Goal: Task Accomplishment & Management: Use online tool/utility

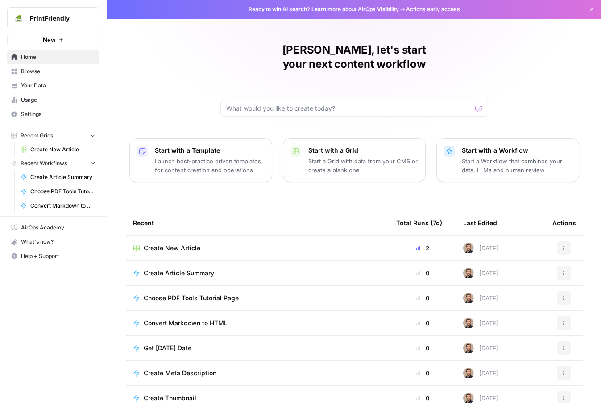
click at [61, 62] on link "Home" at bounding box center [53, 57] width 92 height 14
click at [62, 75] on link "Browse" at bounding box center [53, 71] width 92 height 14
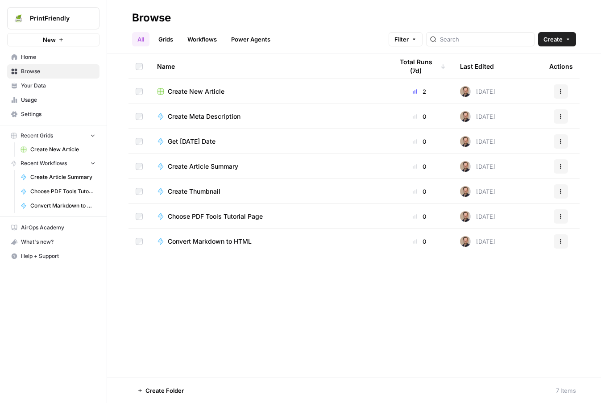
click at [204, 38] on link "Workflows" at bounding box center [202, 39] width 40 height 14
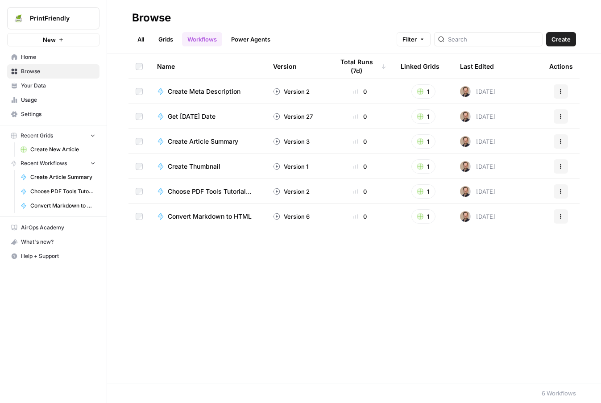
click at [564, 39] on span "Create" at bounding box center [560, 39] width 19 height 9
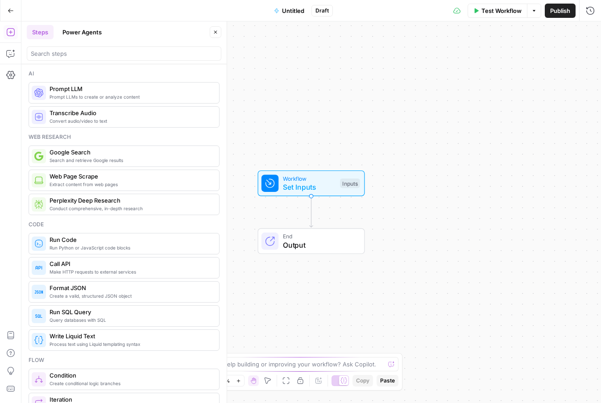
click at [288, 8] on span "Untitled" at bounding box center [293, 10] width 22 height 9
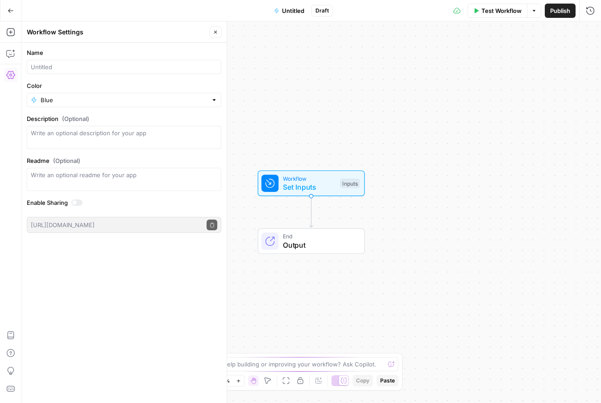
click at [126, 76] on form "Name Color Blue Description (Optional) Readme (Optional) Write an optional read…" at bounding box center [123, 140] width 205 height 195
click at [119, 70] on input "Name" at bounding box center [124, 66] width 186 height 9
type input "Stock Image"
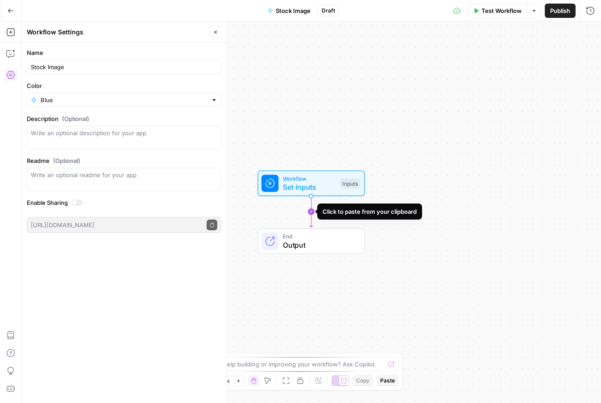
click at [310, 213] on icon "Edge from start to end" at bounding box center [310, 211] width 3 height 31
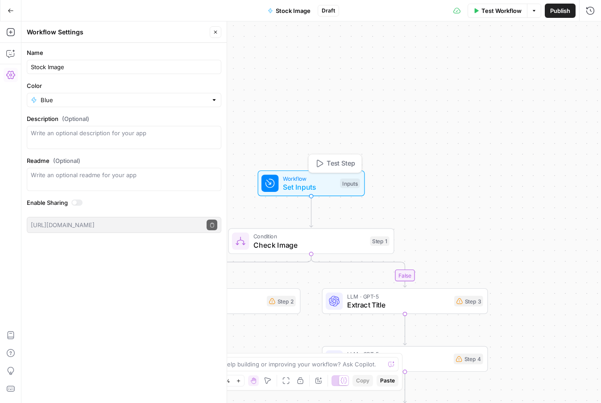
click at [342, 178] on div "Workflow Set Inputs Inputs Test Step" at bounding box center [310, 183] width 99 height 18
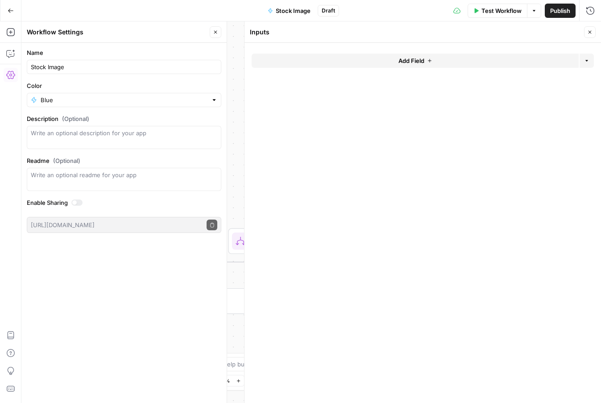
click at [352, 66] on button "Add Field" at bounding box center [414, 60] width 327 height 14
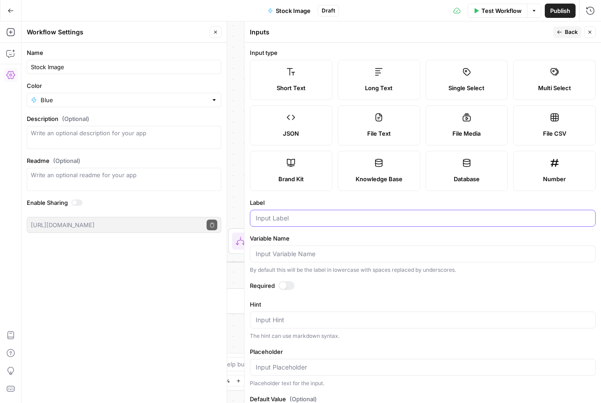
click at [322, 216] on input "Label" at bounding box center [422, 218] width 334 height 9
type input "Image Description"
click at [561, 28] on button "Back" at bounding box center [567, 32] width 28 height 12
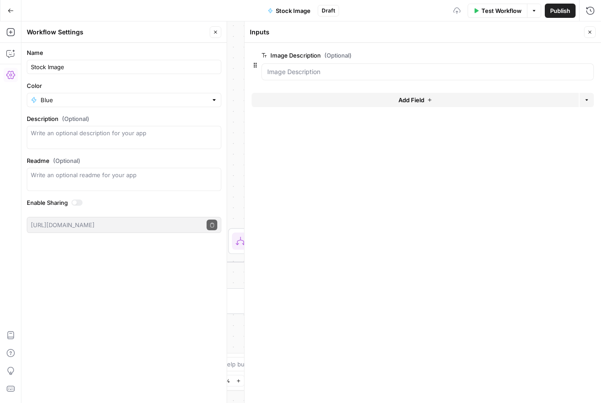
click at [341, 101] on button "Add Field" at bounding box center [414, 100] width 327 height 14
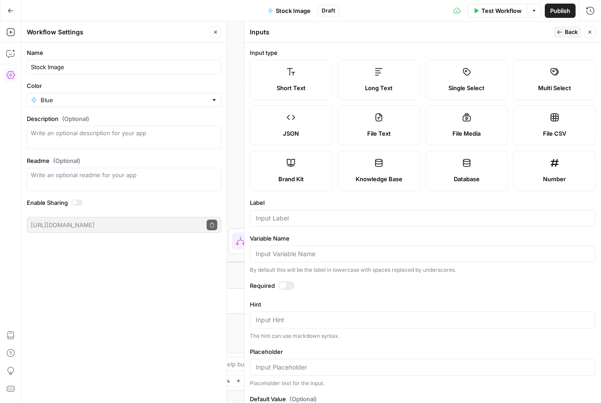
click at [383, 88] on span "Long Text" at bounding box center [379, 87] width 28 height 9
click at [311, 226] on div at bounding box center [423, 218] width 346 height 17
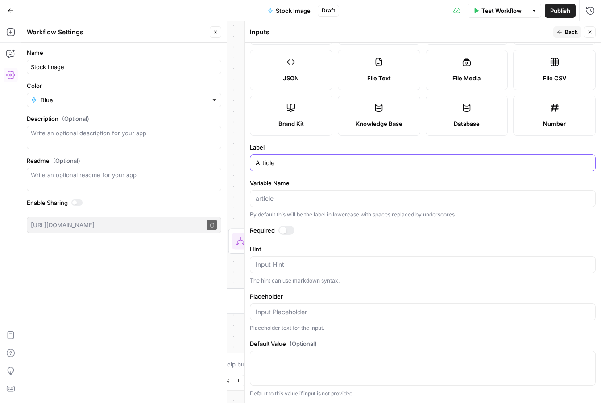
type input "Article"
click at [562, 33] on button "Back" at bounding box center [567, 32] width 28 height 12
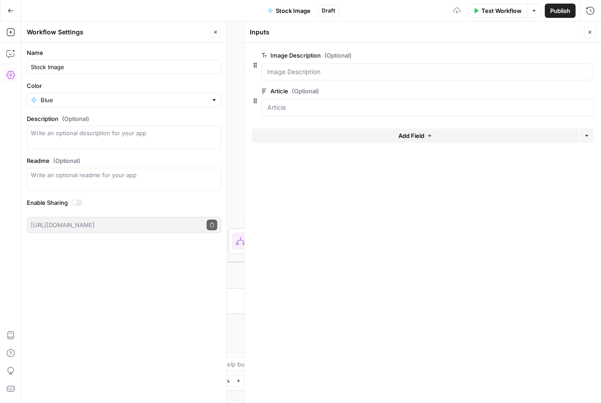
click at [362, 136] on button "Add Field" at bounding box center [414, 135] width 327 height 14
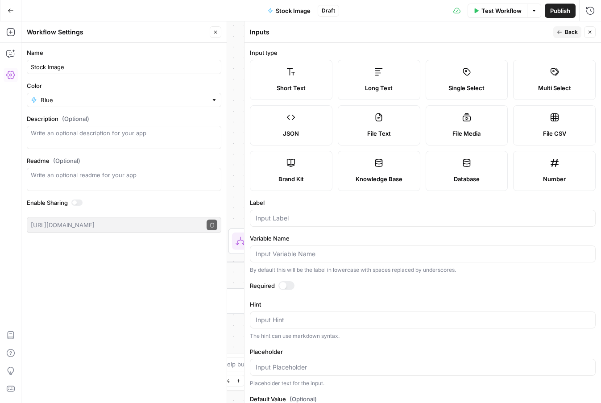
click at [468, 81] on label "Single Select" at bounding box center [466, 80] width 82 height 40
click at [360, 218] on input "Label" at bounding box center [422, 218] width 334 height 9
type input "Stock Image Provider"
click at [568, 37] on button "Back" at bounding box center [567, 32] width 28 height 12
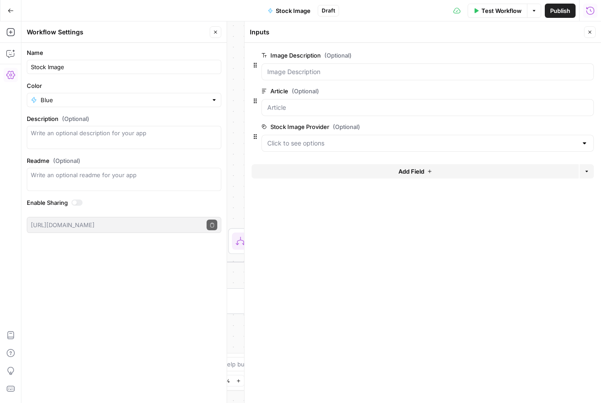
click at [593, 34] on button "Close" at bounding box center [590, 32] width 12 height 12
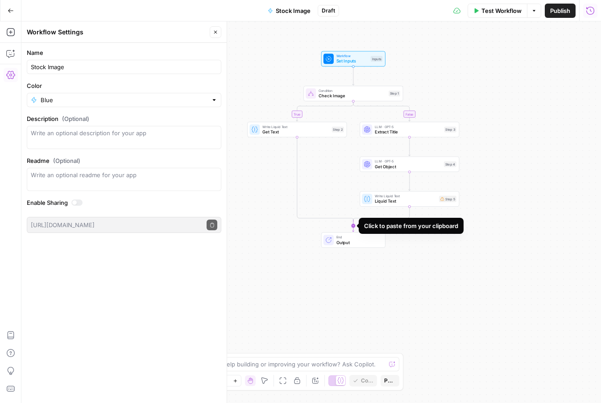
click at [354, 223] on icon "Edge from step_1-conditional-end to end" at bounding box center [353, 226] width 2 height 12
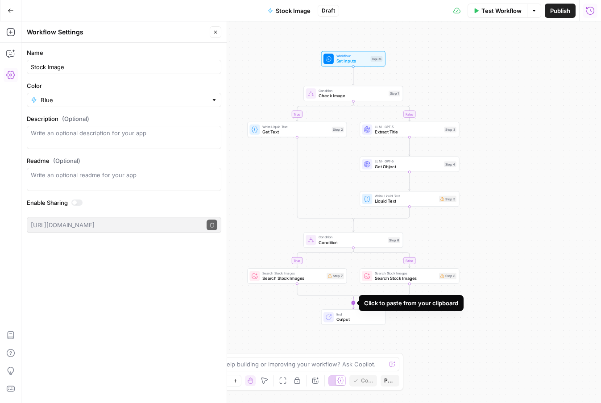
click at [354, 300] on icon "Edge from step_6-conditional-end to end" at bounding box center [353, 302] width 2 height 12
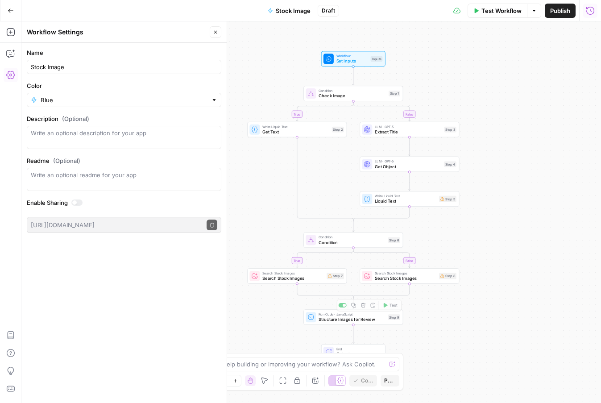
click at [352, 335] on icon "Edge from step_9 to end" at bounding box center [353, 334] width 2 height 19
click at [354, 339] on icon "Edge from step_9 to step_10" at bounding box center [353, 334] width 2 height 19
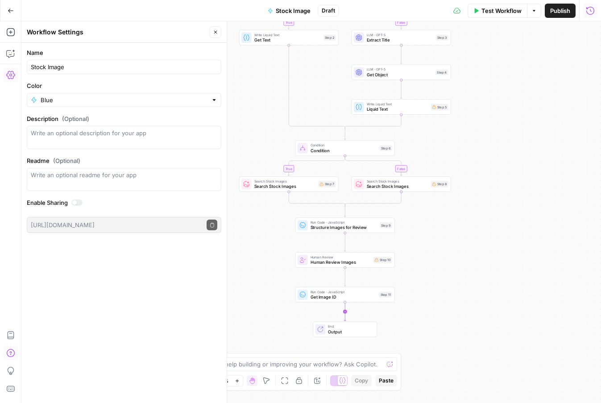
click at [346, 312] on icon "Edge from step_11 to end" at bounding box center [345, 311] width 2 height 19
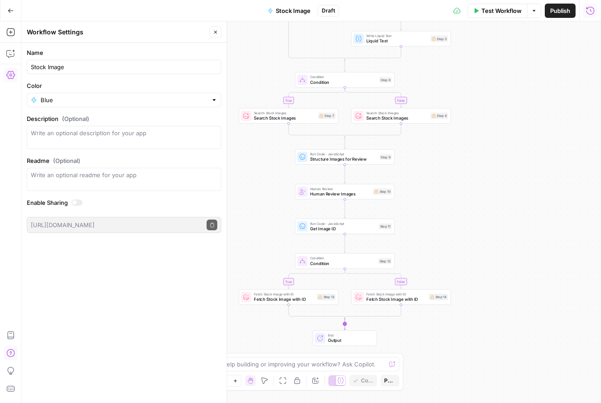
click at [345, 321] on icon "Edge from step_12-conditional-end to end" at bounding box center [345, 323] width 2 height 12
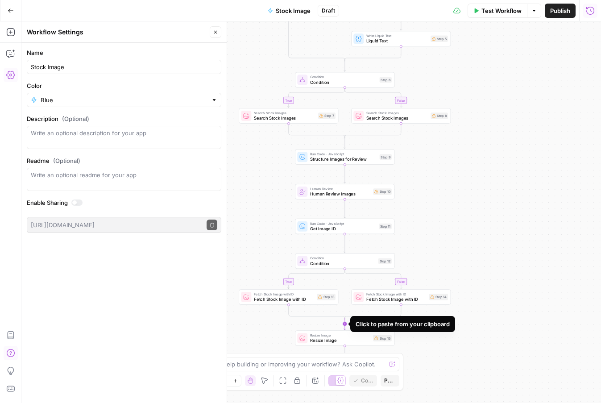
click at [344, 323] on icon "Edge from step_12-conditional-end to step_15" at bounding box center [345, 323] width 2 height 12
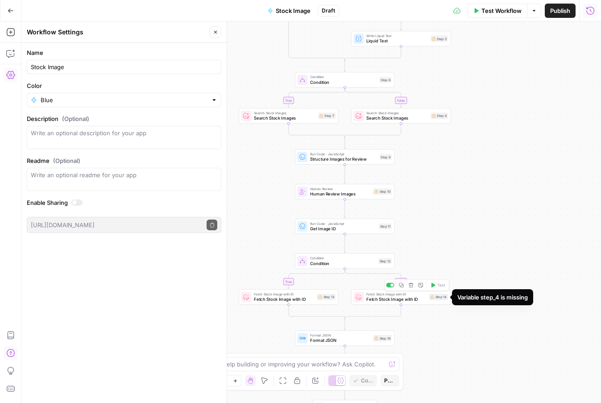
click at [453, 218] on div "true false true false true false Workflow Set Inputs Inputs Condition Check Ima…" at bounding box center [310, 211] width 579 height 381
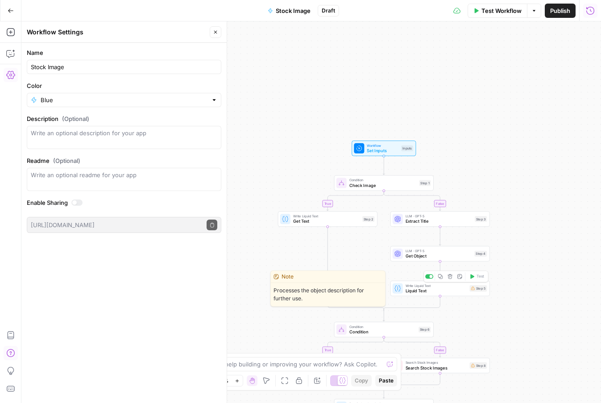
click at [420, 292] on span "Liquid Text" at bounding box center [436, 290] width 62 height 6
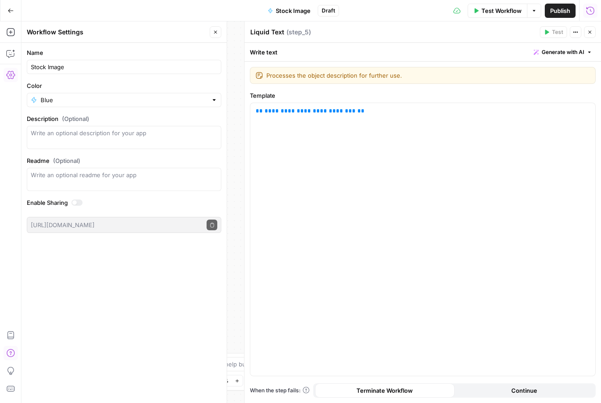
click at [590, 30] on icon "button" at bounding box center [589, 31] width 5 height 5
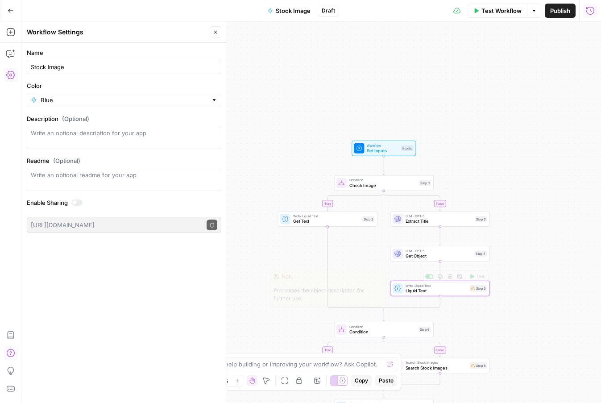
click at [420, 292] on span "Liquid Text" at bounding box center [436, 290] width 62 height 6
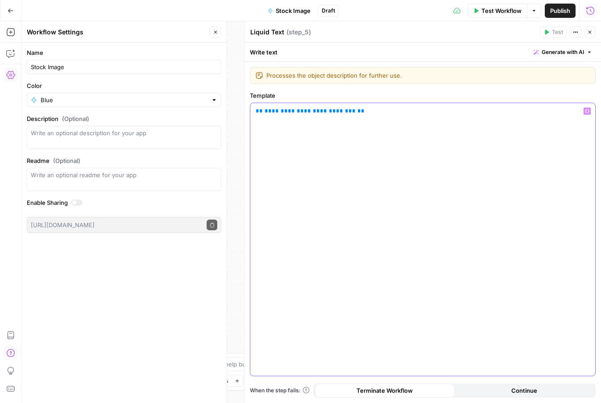
click at [283, 110] on span "**********" at bounding box center [309, 111] width 91 height 6
click at [598, 27] on header "Liquid Text Liquid Text ( step_5 ) Test Actions Close" at bounding box center [422, 31] width 356 height 21
click at [593, 29] on button "Close" at bounding box center [590, 32] width 12 height 12
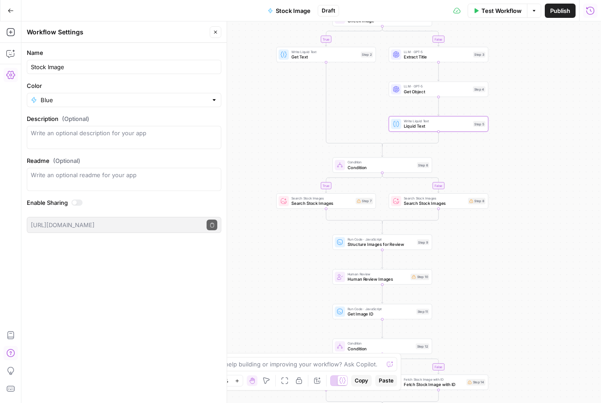
click at [363, 168] on span "Condition" at bounding box center [380, 167] width 67 height 6
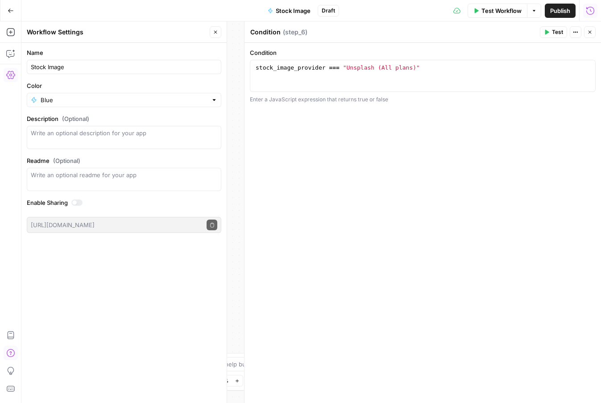
click at [590, 33] on icon "button" at bounding box center [589, 31] width 5 height 5
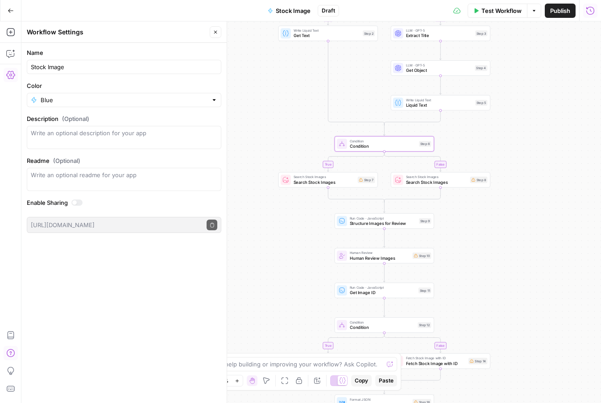
click at [411, 177] on span "Search Stock Images" at bounding box center [437, 176] width 62 height 5
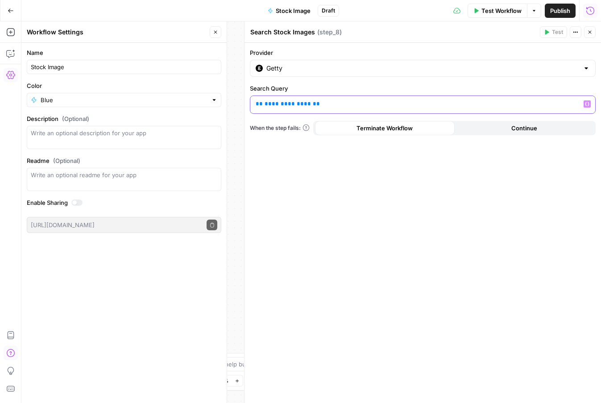
drag, startPoint x: 354, startPoint y: 107, endPoint x: 230, endPoint y: 106, distance: 124.8
click at [230, 106] on body "PrintFriendly New Home Browse Your Data Usage Settings Recent Grids Create New …" at bounding box center [300, 201] width 601 height 403
click at [296, 100] on p "**********" at bounding box center [415, 103] width 320 height 9
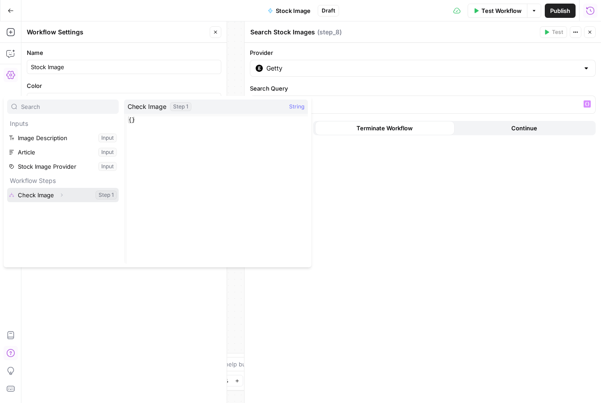
click at [59, 195] on icon "button" at bounding box center [61, 194] width 5 height 5
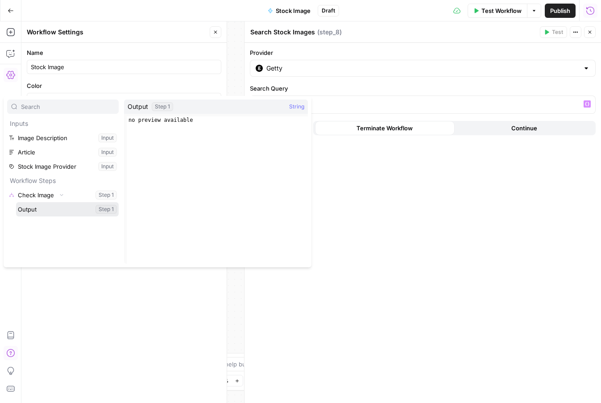
click at [39, 212] on button "Select variable Output" at bounding box center [67, 209] width 103 height 14
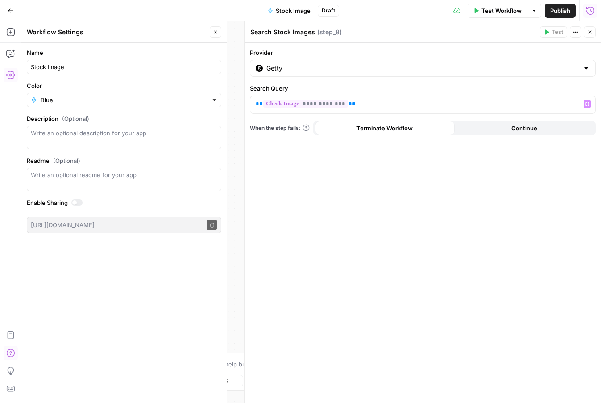
click at [590, 31] on icon "button" at bounding box center [589, 32] width 3 height 3
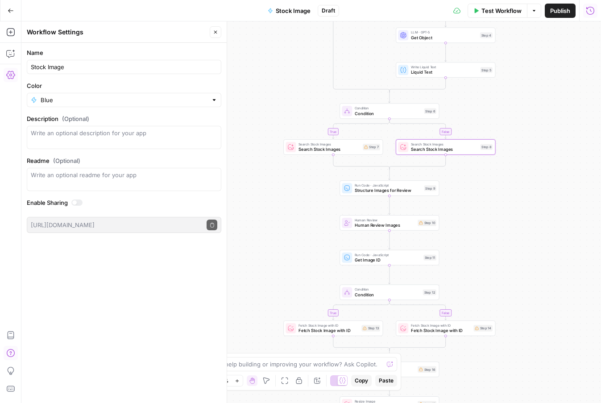
click at [308, 149] on span "Search Stock Images" at bounding box center [329, 149] width 62 height 6
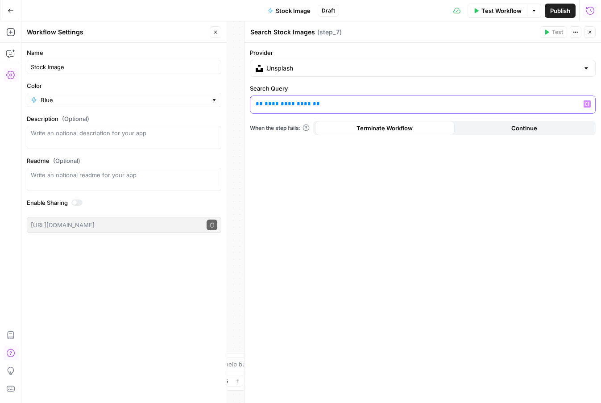
drag, startPoint x: 341, startPoint y: 107, endPoint x: 234, endPoint y: 107, distance: 107.9
click at [234, 107] on body "PrintFriendly New Home Browse Your Data Usage Settings Recent Grids Create New …" at bounding box center [300, 201] width 601 height 403
drag, startPoint x: 322, startPoint y: 101, endPoint x: 254, endPoint y: 101, distance: 67.8
click at [257, 101] on p "**********" at bounding box center [415, 103] width 320 height 9
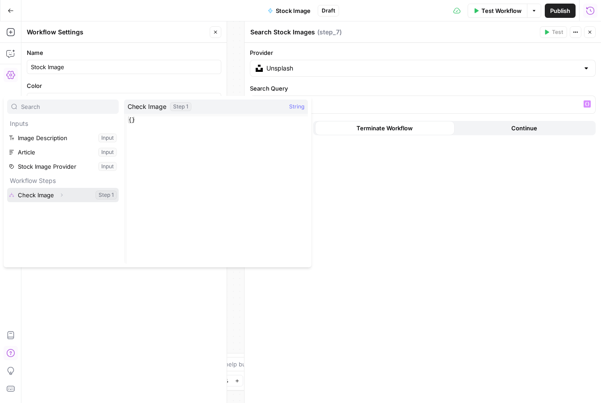
click at [36, 189] on button "Select variable Check Image" at bounding box center [62, 195] width 111 height 14
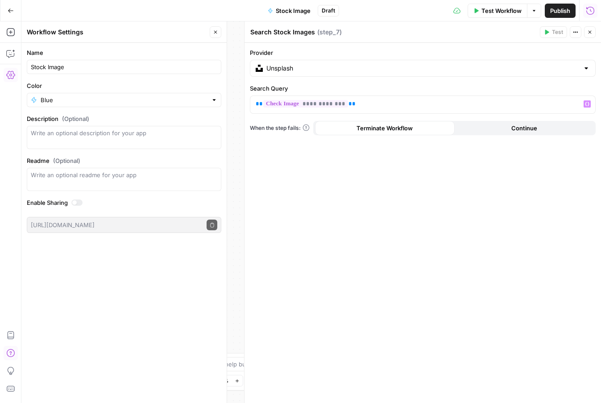
click at [591, 32] on icon "button" at bounding box center [589, 31] width 5 height 5
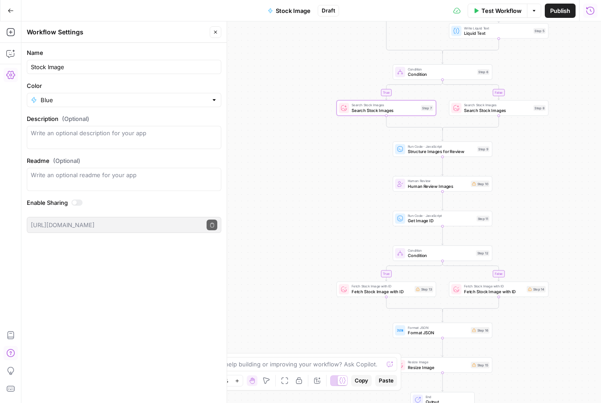
click at [413, 152] on span "Structure Images for Review" at bounding box center [440, 151] width 67 height 6
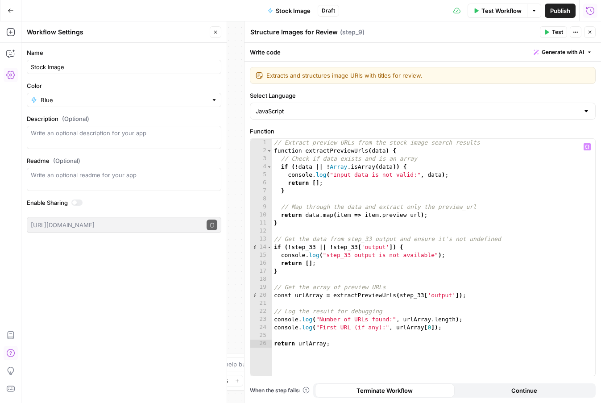
click at [422, 296] on div "// Extract preview URLs from the stock image search results function extractPre…" at bounding box center [433, 265] width 323 height 253
click at [356, 248] on div "// Extract preview URLs from the stock image search results function extractPre…" at bounding box center [433, 265] width 323 height 253
click at [315, 245] on div "// Extract preview URLs from the stock image search results function extractPre…" at bounding box center [433, 265] width 323 height 253
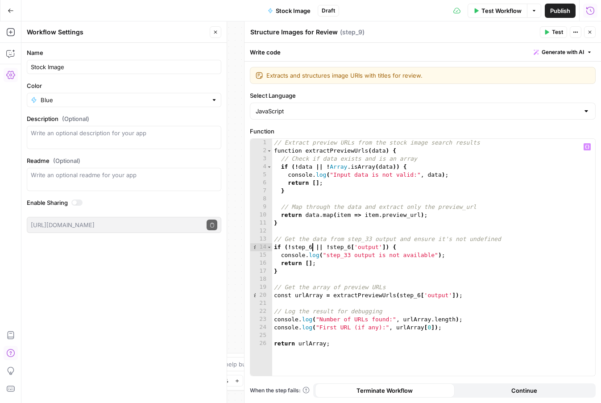
type textarea "**********"
click at [589, 34] on button "Close" at bounding box center [590, 32] width 12 height 12
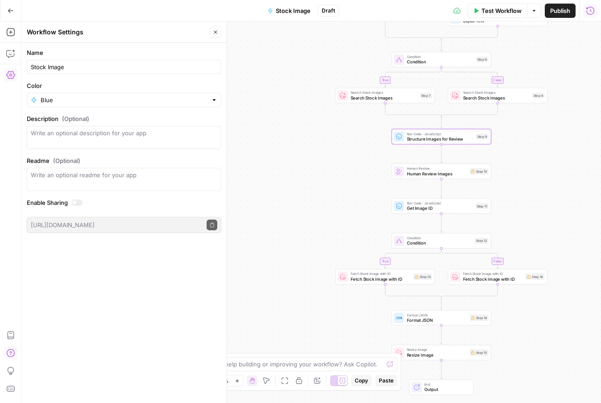
click at [424, 172] on span "Human Review Images" at bounding box center [437, 173] width 60 height 6
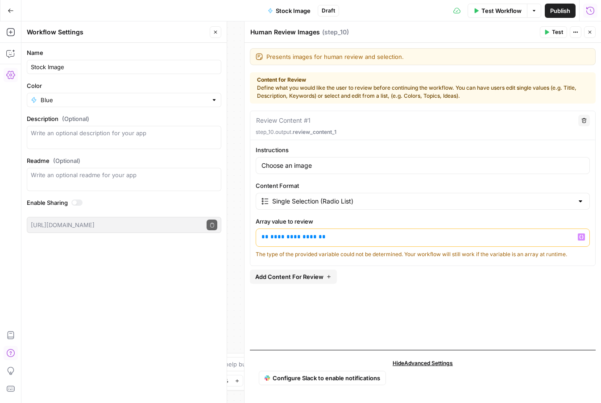
click at [288, 238] on span "**********" at bounding box center [293, 237] width 46 height 6
click at [586, 35] on button "Close" at bounding box center [590, 32] width 12 height 12
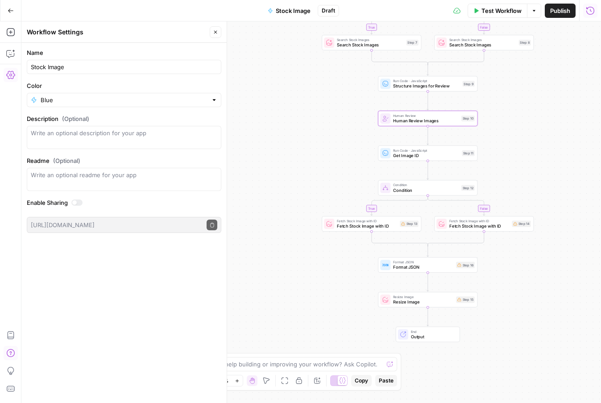
click at [391, 152] on div "Run Code · JavaScript Get Image ID Step 11 Copy step Delete step Edit Note Test" at bounding box center [427, 153] width 95 height 11
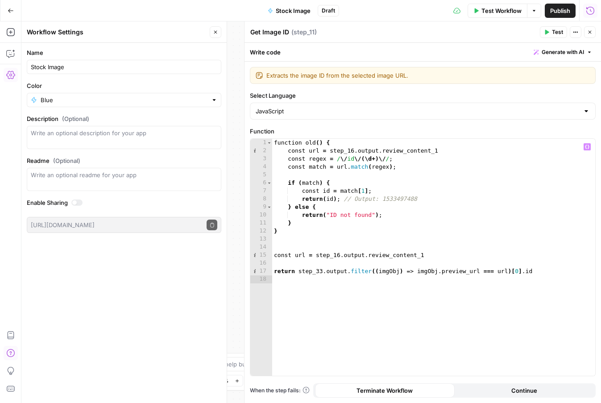
click at [340, 254] on div "function old ( ) { const url = step_16 . output . review_content_1 const regex …" at bounding box center [433, 265] width 323 height 253
drag, startPoint x: 227, startPoint y: 156, endPoint x: 107, endPoint y: 156, distance: 120.4
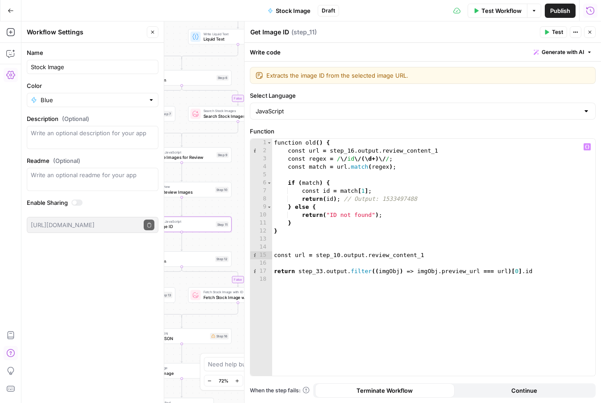
click at [322, 272] on div "function old ( ) { const url = step_16 . output . review_content_1 const regex …" at bounding box center [433, 265] width 323 height 253
type textarea "**********"
click at [541, 321] on div "function old ( ) { const url = step_16 . output . review_content_1 const regex …" at bounding box center [433, 265] width 323 height 253
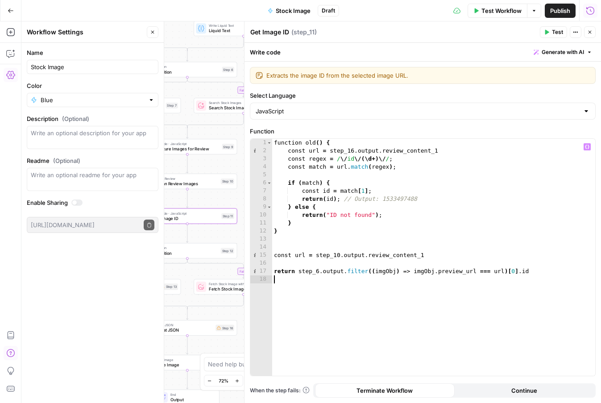
click at [353, 151] on div "function old ( ) { const url = step_16 . output . review_content_1 const regex …" at bounding box center [433, 265] width 323 height 253
type textarea "**********"
click at [591, 32] on icon "button" at bounding box center [589, 31] width 5 height 5
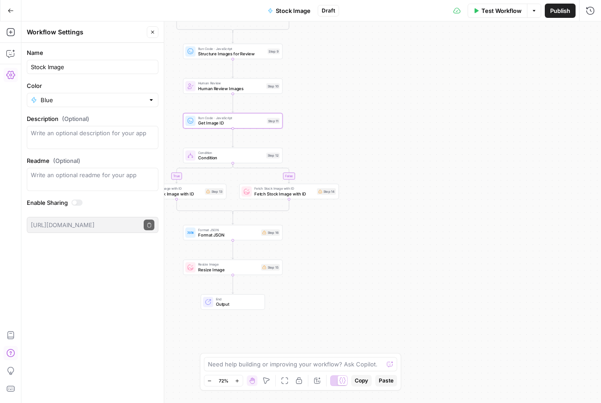
click at [210, 155] on span "Condition" at bounding box center [231, 157] width 66 height 6
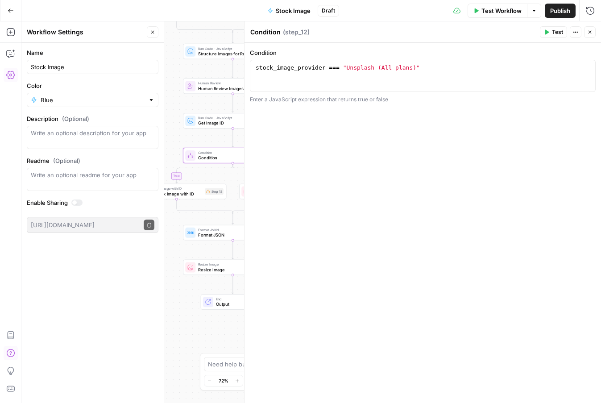
click at [190, 192] on span "Fetch Stock Image with ID" at bounding box center [172, 193] width 60 height 6
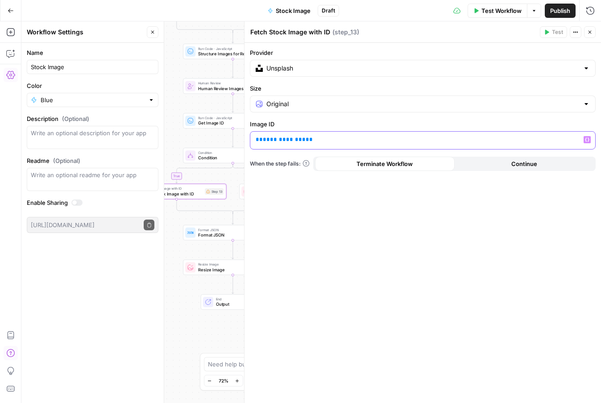
drag, startPoint x: 317, startPoint y: 139, endPoint x: 229, endPoint y: 139, distance: 87.8
click at [233, 139] on body "PrintFriendly New Home Browse Your Data Usage Settings Recent Grids Create New …" at bounding box center [300, 201] width 601 height 403
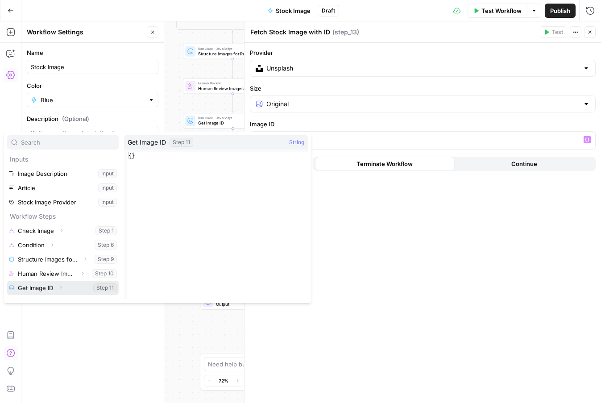
click at [36, 289] on button "Select variable Get Image ID" at bounding box center [62, 287] width 111 height 14
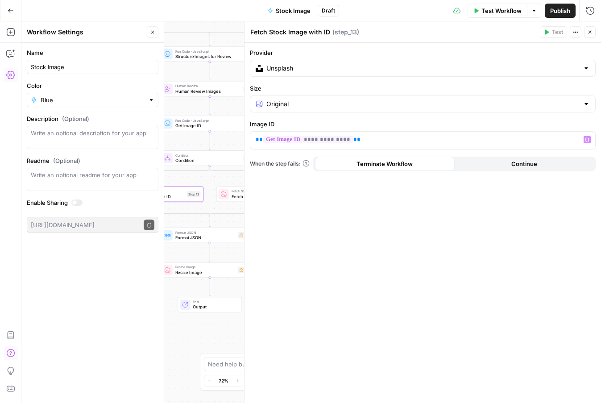
click at [232, 193] on span "Fetch Stock Image with ID" at bounding box center [261, 196] width 60 height 6
drag, startPoint x: 333, startPoint y: 139, endPoint x: 245, endPoint y: 138, distance: 87.8
click at [245, 138] on div "**********" at bounding box center [422, 211] width 357 height 381
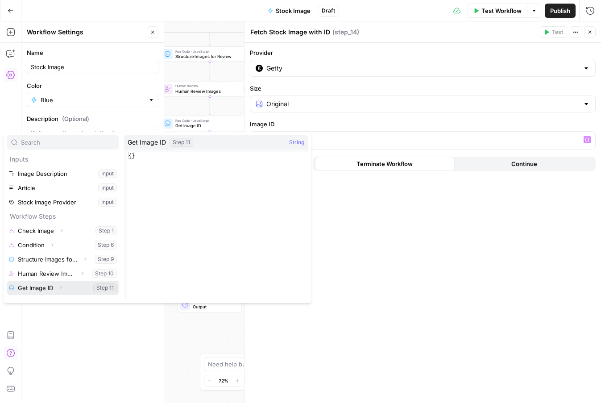
click at [37, 292] on button "Select variable Get Image ID" at bounding box center [62, 287] width 111 height 14
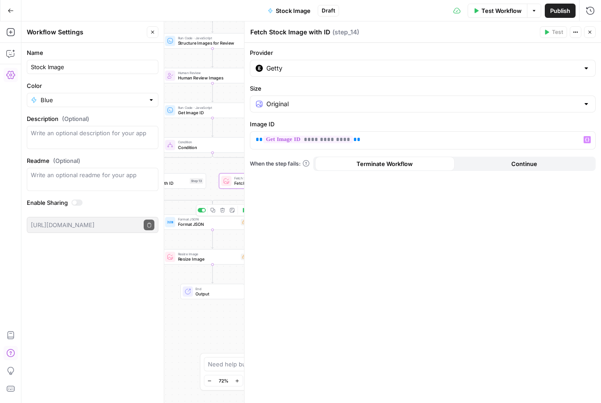
click at [183, 224] on span "Format JSON" at bounding box center [208, 224] width 60 height 6
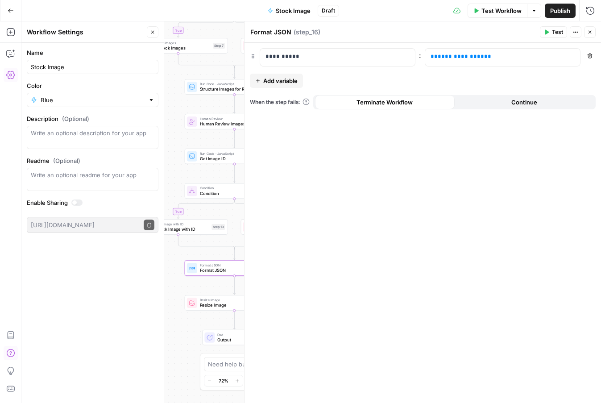
drag, startPoint x: 190, startPoint y: 230, endPoint x: 177, endPoint y: 234, distance: 13.8
click at [177, 234] on div "true false true false true false Workflow Set Inputs Inputs Condition Check Ima…" at bounding box center [310, 211] width 579 height 381
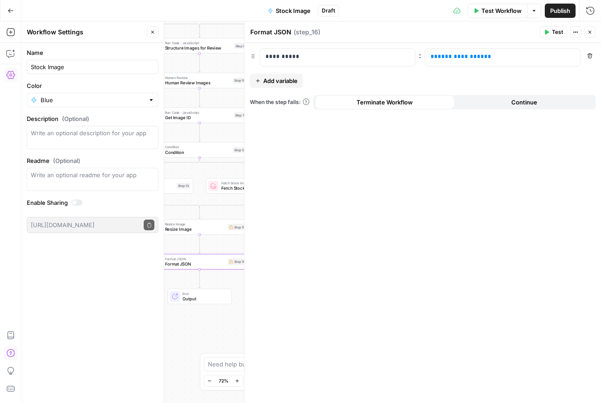
click at [184, 229] on span "Resize Image" at bounding box center [195, 229] width 60 height 6
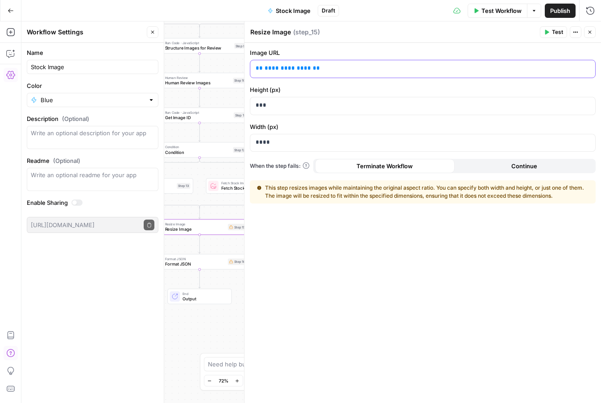
drag, startPoint x: 328, startPoint y: 67, endPoint x: 227, endPoint y: 67, distance: 101.2
click at [227, 67] on body "PrintFriendly New Home Browse Your Data Usage Settings Recent Grids Create New …" at bounding box center [300, 201] width 601 height 403
drag, startPoint x: 309, startPoint y: 71, endPoint x: 236, endPoint y: 71, distance: 73.6
click at [236, 71] on body "PrintFriendly New Home Browse Your Data Usage Settings Recent Grids Create New …" at bounding box center [300, 201] width 601 height 403
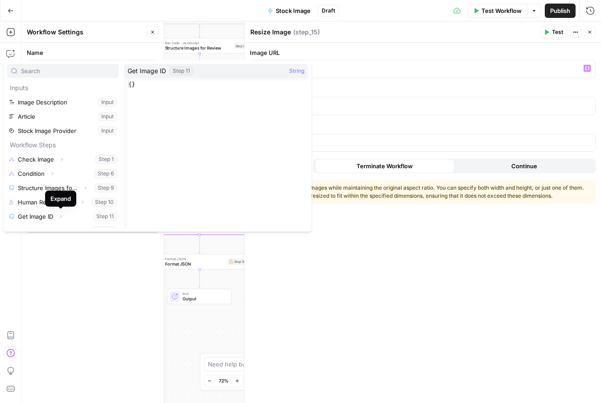
scroll to position [10, 0]
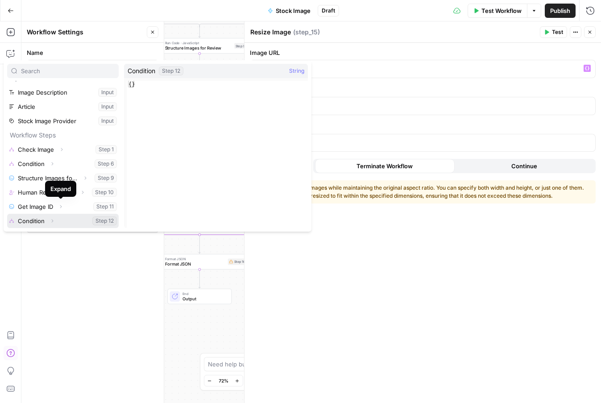
click at [29, 222] on button "Select variable Condition" at bounding box center [62, 221] width 111 height 14
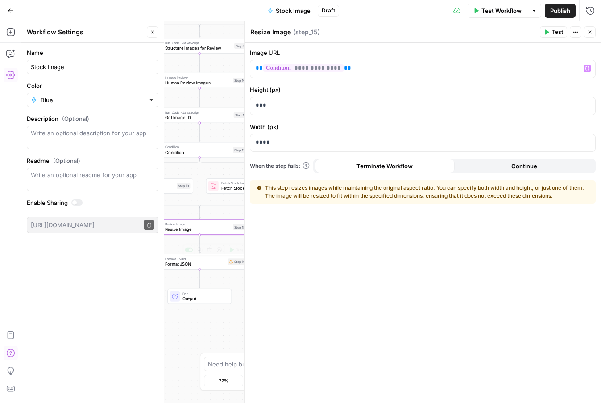
click at [170, 265] on span "Format JSON" at bounding box center [195, 263] width 60 height 6
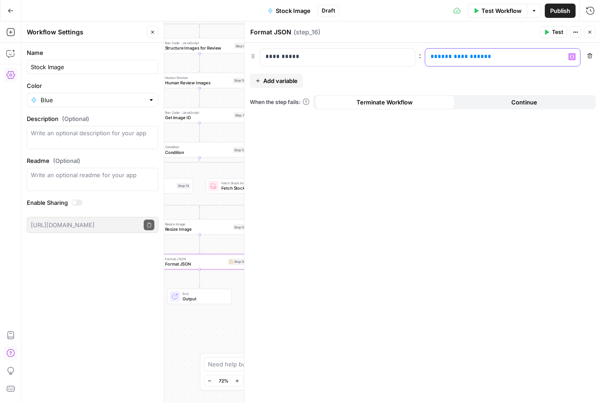
drag, startPoint x: 499, startPoint y: 60, endPoint x: 364, endPoint y: 59, distance: 135.5
click at [364, 59] on div "**********" at bounding box center [423, 57] width 346 height 18
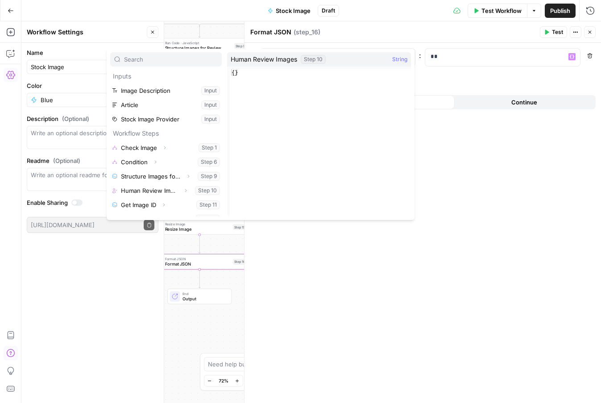
scroll to position [24, 0]
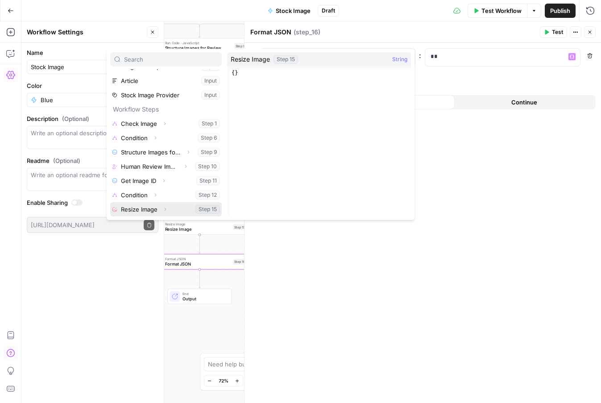
click at [145, 206] on button "Select variable Resize Image" at bounding box center [165, 209] width 111 height 14
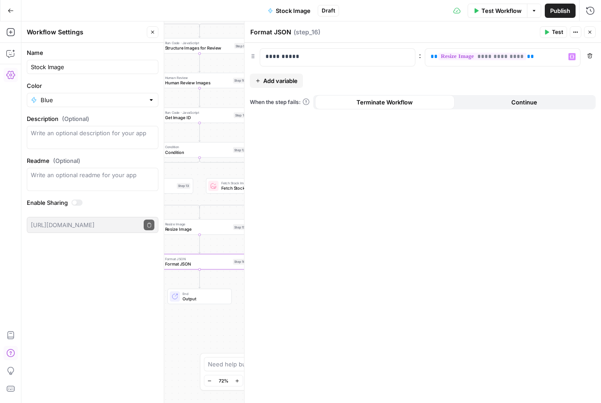
click at [595, 28] on header "Format JSON Format JSON ( step_16 ) Test Actions Close" at bounding box center [422, 31] width 356 height 21
click at [595, 30] on header "Format JSON Format JSON ( step_16 ) Test Actions Close" at bounding box center [422, 31] width 356 height 21
click at [590, 33] on icon "button" at bounding box center [589, 31] width 5 height 5
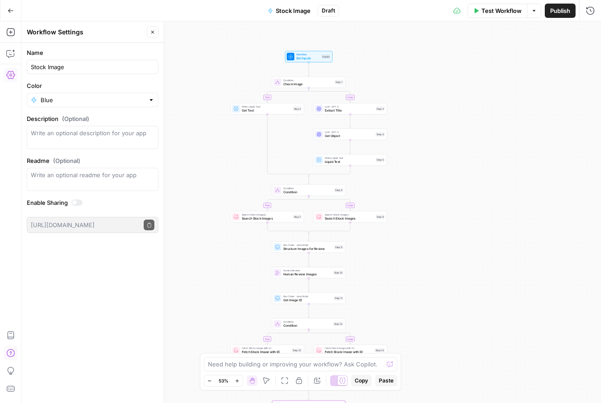
click at [569, 14] on span "Publish" at bounding box center [560, 10] width 20 height 9
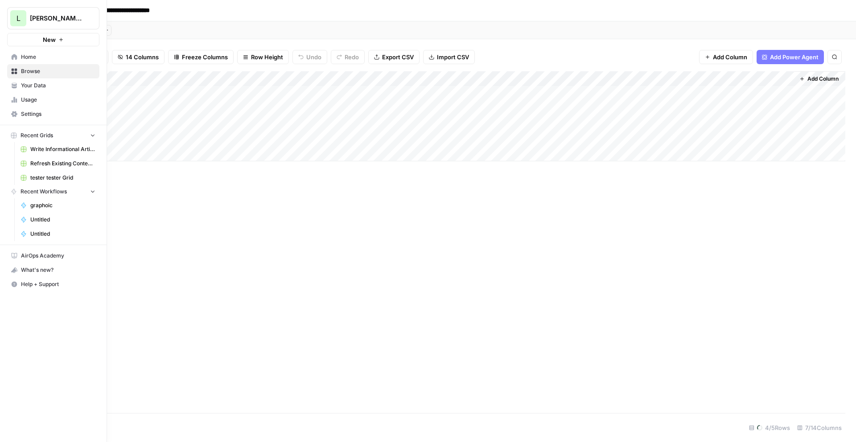
click at [15, 56] on icon at bounding box center [15, 57] width 6 height 6
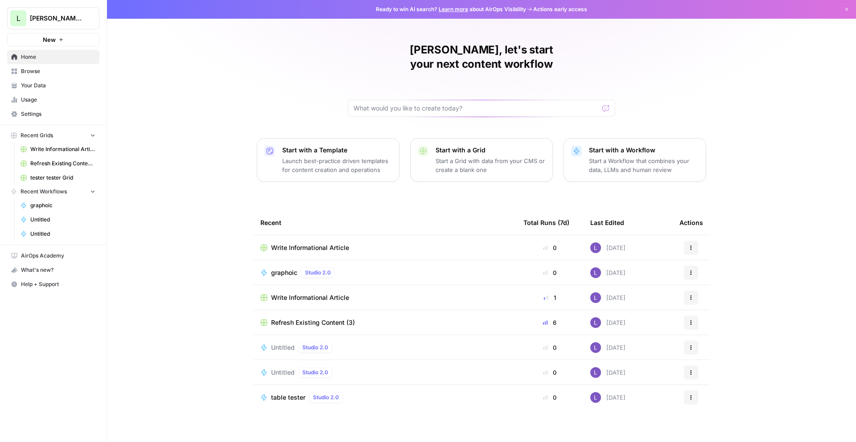
click at [25, 91] on link "Your Data" at bounding box center [53, 85] width 92 height 14
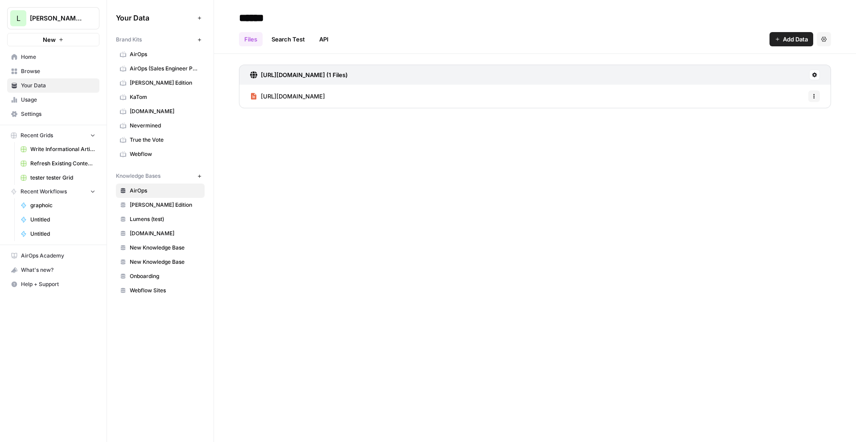
click at [161, 120] on link "Nevermined" at bounding box center [160, 126] width 89 height 14
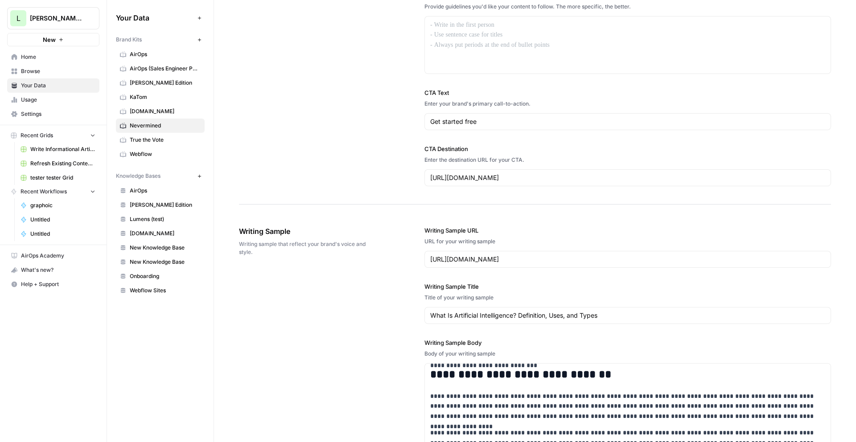
scroll to position [105, 0]
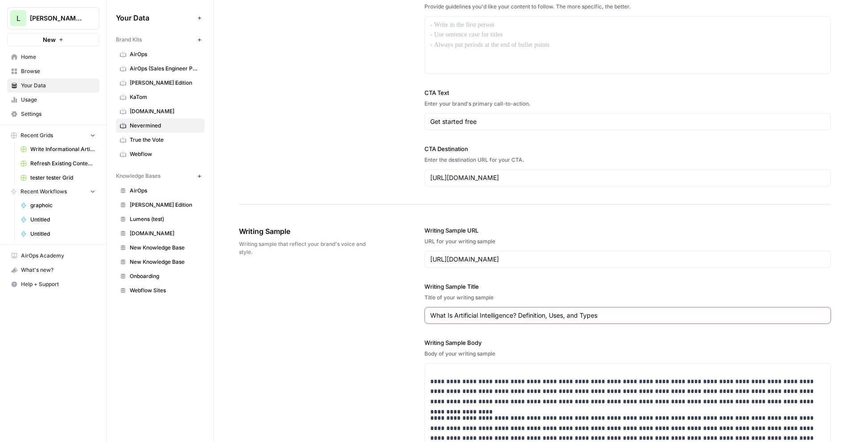
click at [587, 316] on input "What Is Artificial Intelligence? Definition, Uses, and Types" at bounding box center [627, 315] width 395 height 9
paste input "Monetize every AI agent request. Instantly."
type input "Monetize every AI agent request. Instantly."
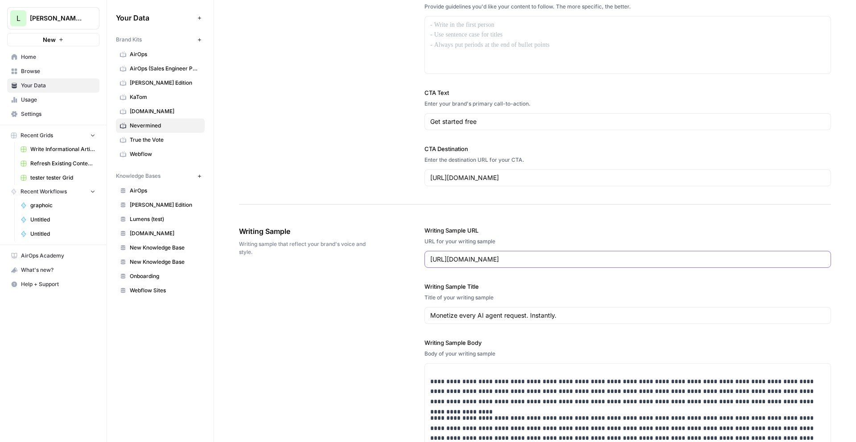
click at [632, 262] on input "https://www.coursera.org/articles/what-is-artificial-intelligence" at bounding box center [627, 259] width 395 height 9
paste input "nevermined.ai/"
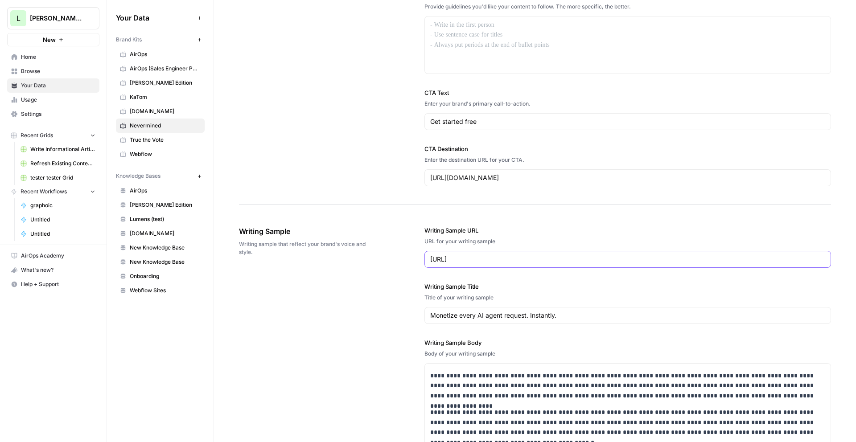
scroll to position [144, 0]
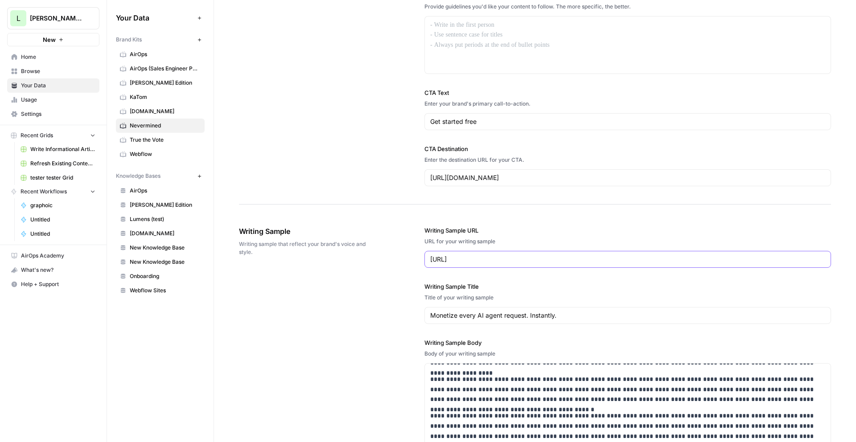
type input "https://nevermined.ai/"
click at [580, 388] on p "**********" at bounding box center [627, 389] width 395 height 30
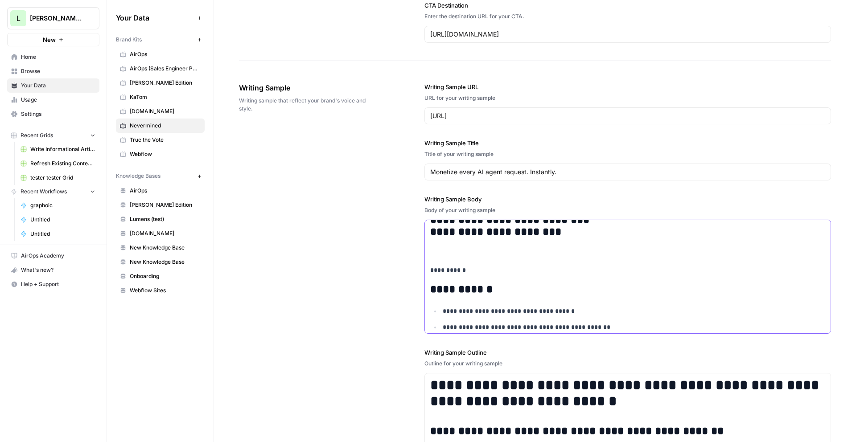
scroll to position [0, 0]
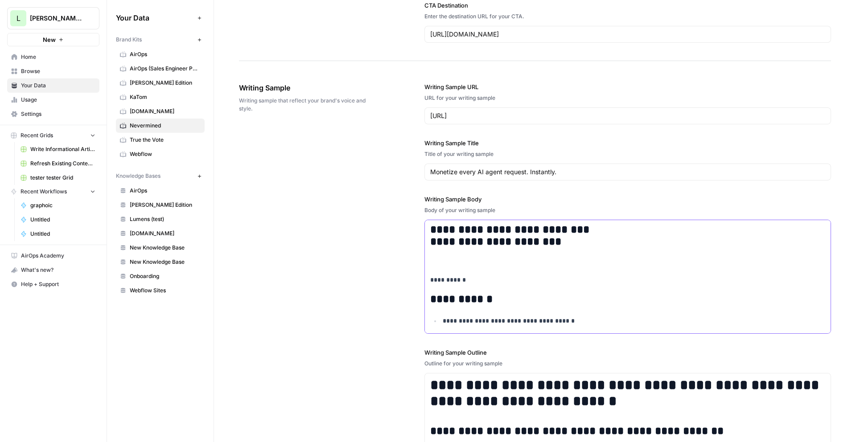
click at [462, 267] on p at bounding box center [627, 264] width 395 height 10
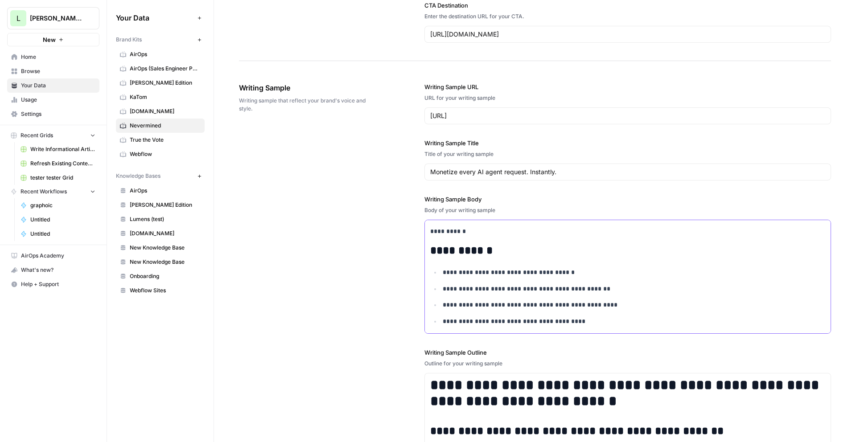
click at [601, 321] on p "**********" at bounding box center [634, 322] width 383 height 10
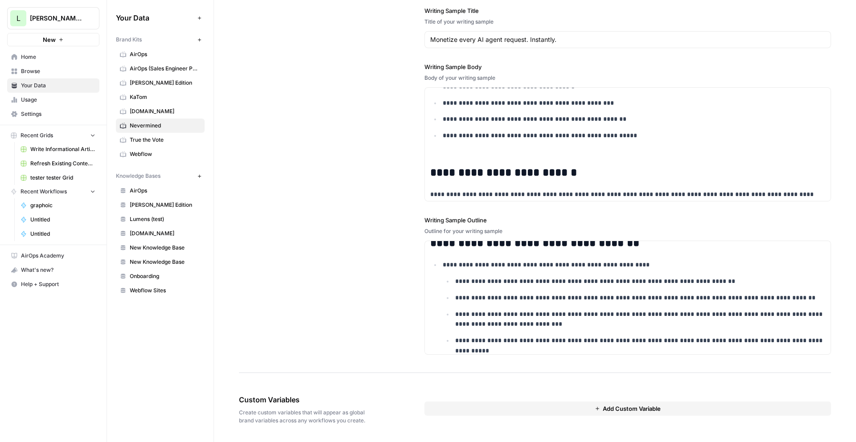
scroll to position [196, 0]
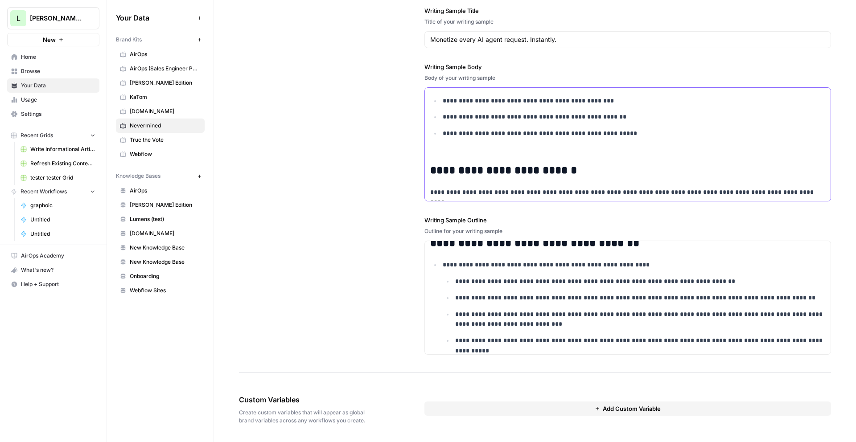
click at [819, 194] on p "**********" at bounding box center [627, 192] width 395 height 10
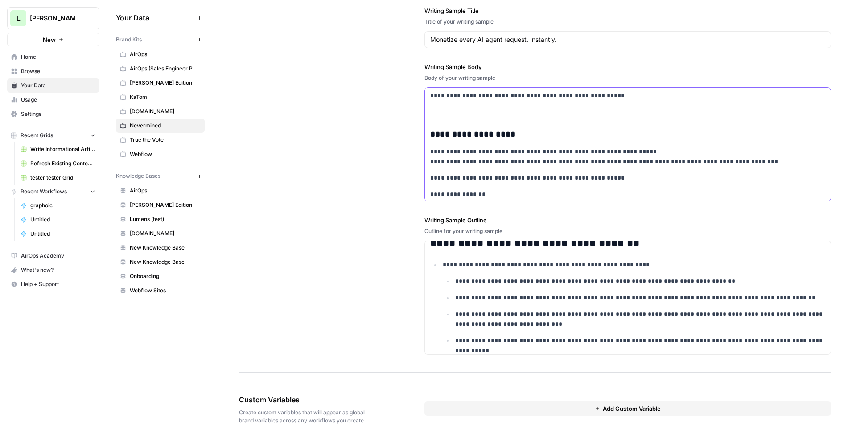
scroll to position [531, 0]
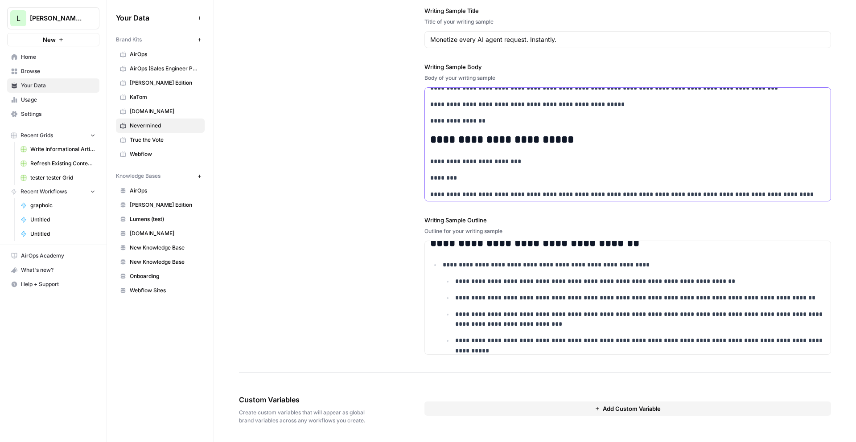
click at [503, 122] on p "**********" at bounding box center [627, 121] width 395 height 10
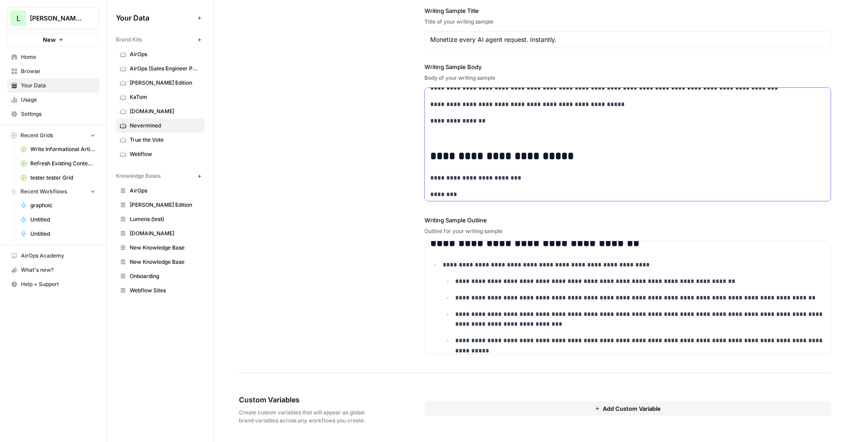
scroll to position [550, 0]
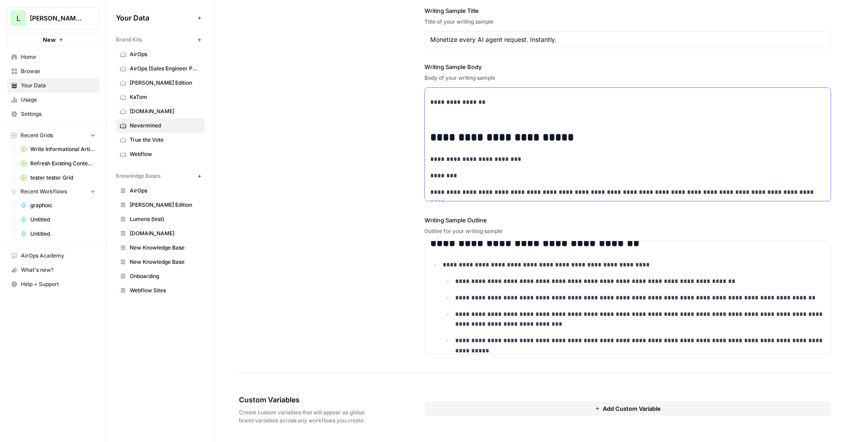
click at [809, 190] on p "**********" at bounding box center [627, 192] width 395 height 10
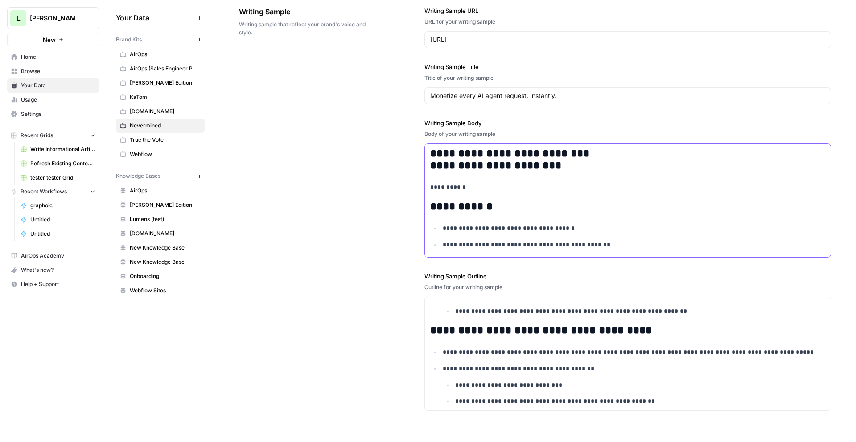
scroll to position [1060, 0]
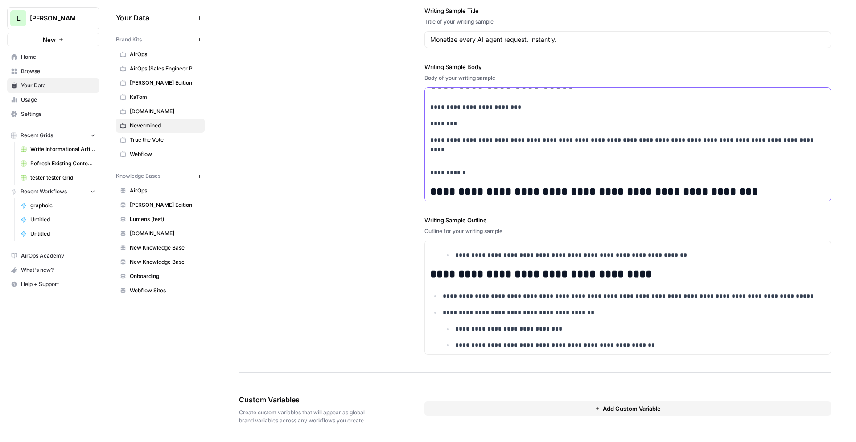
copy div "**********"
click at [582, 285] on div "**********" at bounding box center [628, 283] width 406 height 584
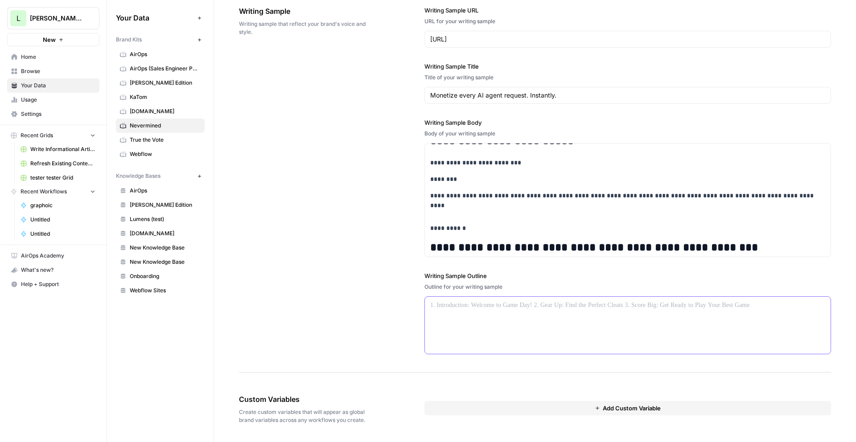
scroll to position [1004, 0]
copy div "**********"
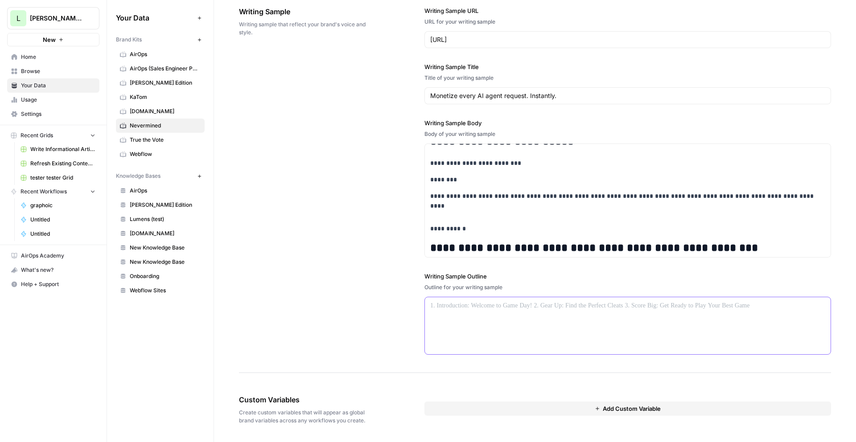
click at [516, 346] on div at bounding box center [628, 325] width 406 height 57
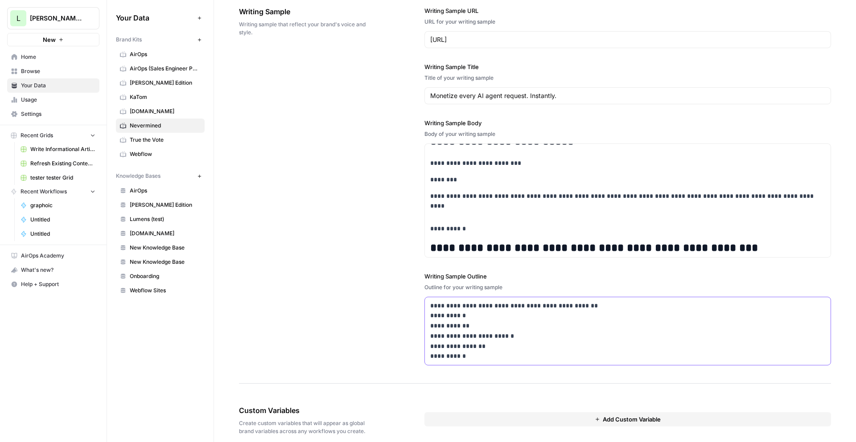
scroll to position [1015, 0]
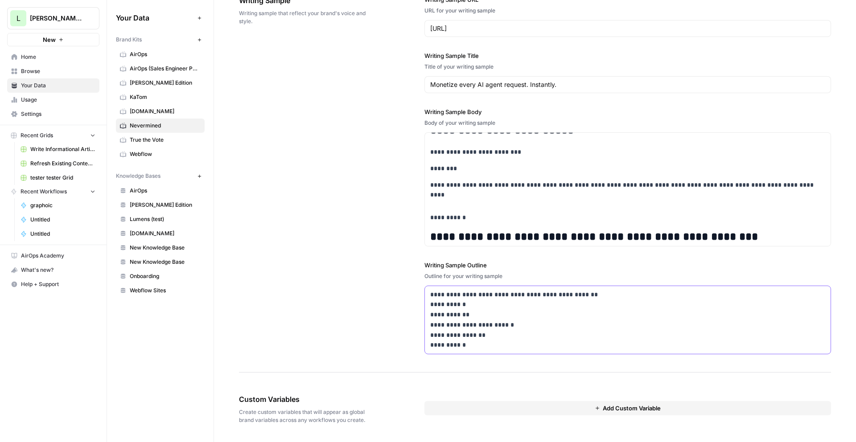
click at [608, 297] on p "**********" at bounding box center [627, 320] width 395 height 61
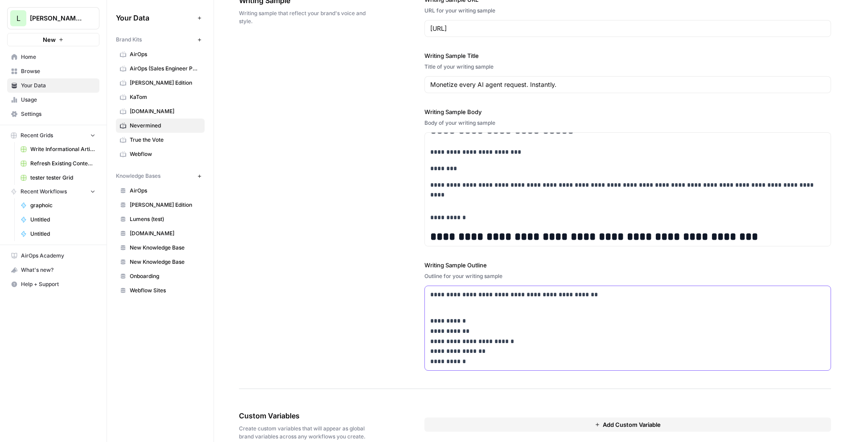
click at [593, 333] on p "**********" at bounding box center [627, 336] width 395 height 61
click at [593, 321] on p "**********" at bounding box center [627, 336] width 395 height 61
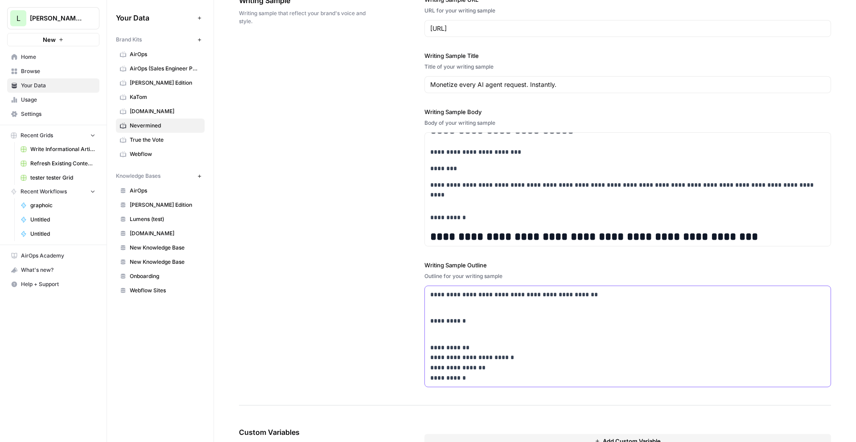
click at [559, 349] on p "**********" at bounding box center [627, 358] width 395 height 51
click at [561, 373] on p "**********" at bounding box center [627, 379] width 395 height 41
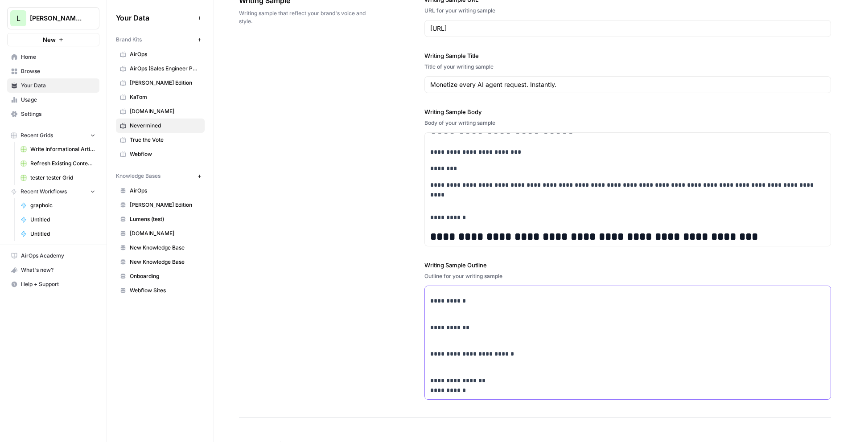
click at [552, 385] on p "**********" at bounding box center [627, 381] width 395 height 30
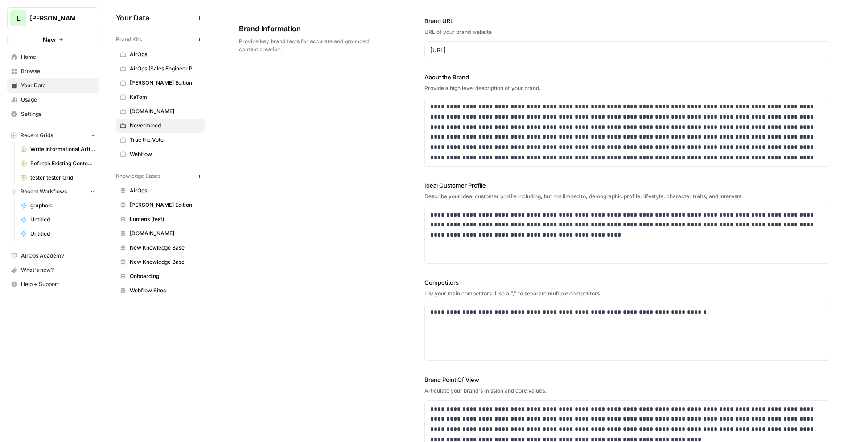
scroll to position [0, 0]
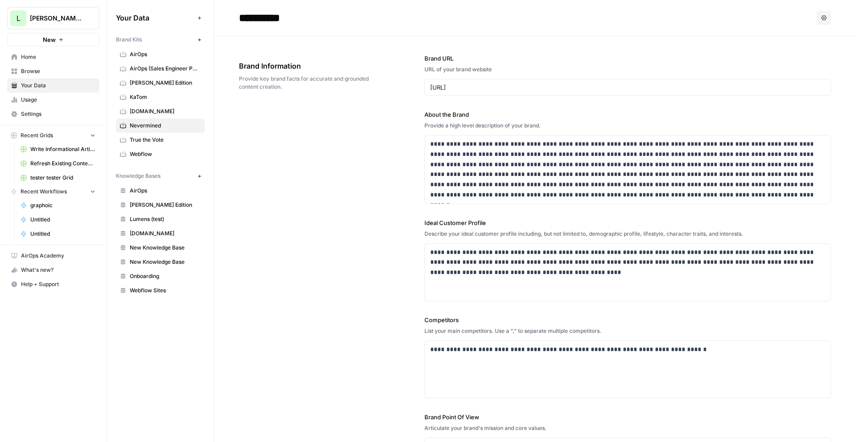
click at [57, 73] on span "Browse" at bounding box center [58, 71] width 74 height 8
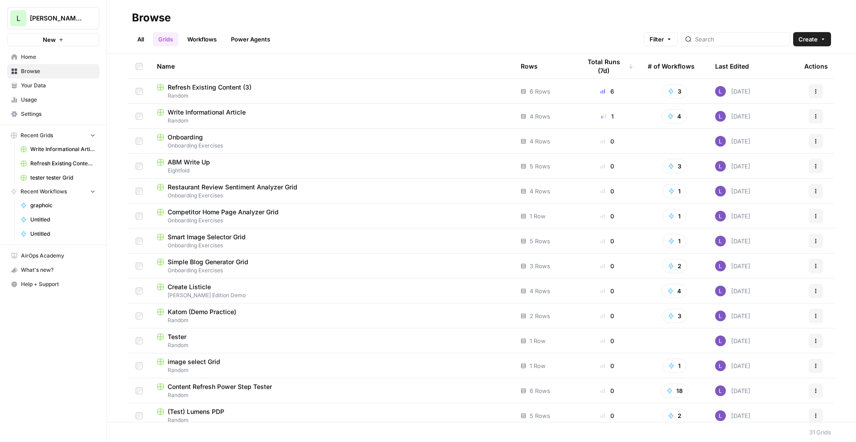
click at [143, 39] on link "All" at bounding box center [140, 39] width 17 height 14
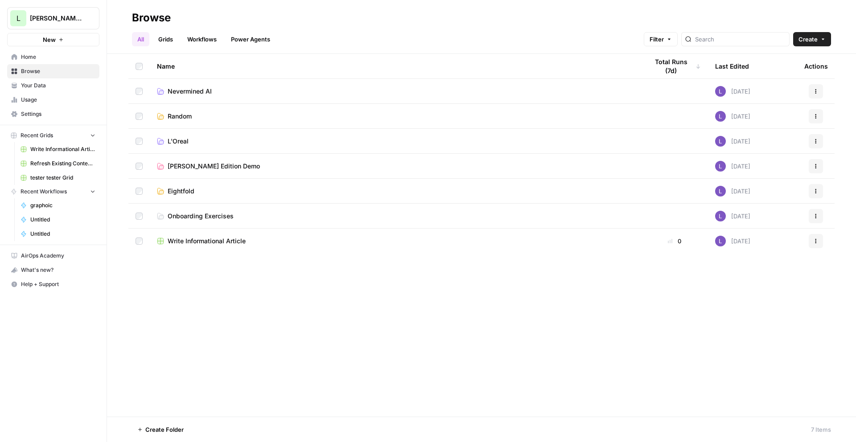
click at [193, 239] on span "Write Informational Article" at bounding box center [207, 241] width 78 height 9
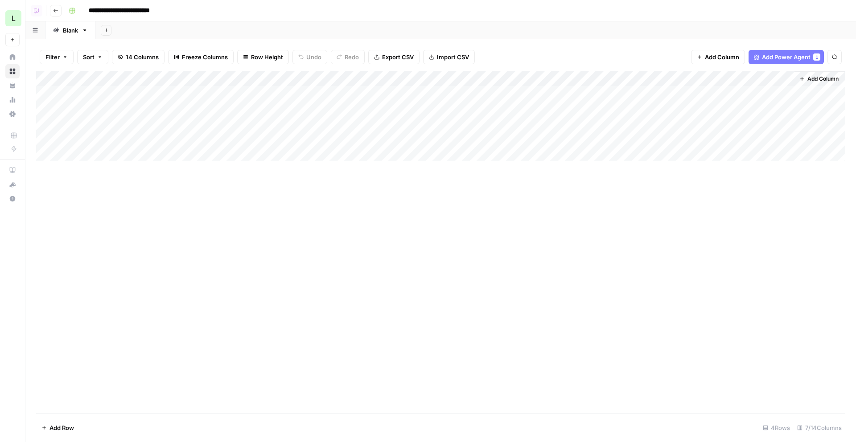
click at [117, 92] on div "Add Column" at bounding box center [440, 116] width 809 height 90
click at [258, 258] on div "Add Column" at bounding box center [440, 242] width 809 height 342
click at [231, 91] on div "Add Column" at bounding box center [440, 116] width 809 height 90
click at [231, 111] on div "Add Column" at bounding box center [440, 116] width 809 height 90
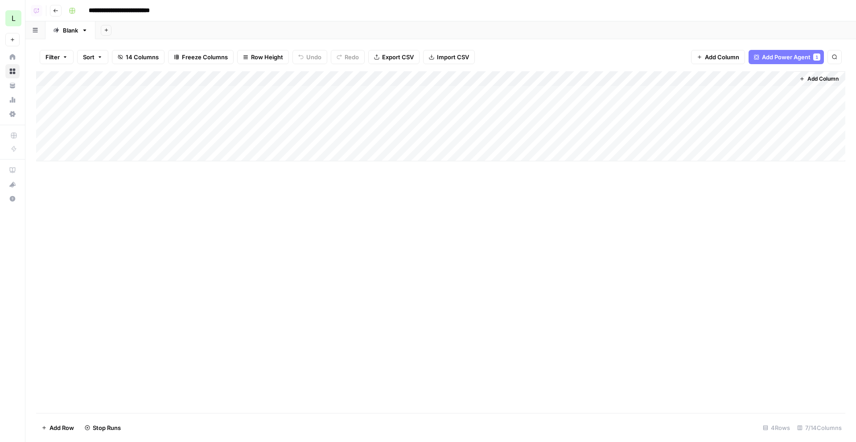
drag, startPoint x: 231, startPoint y: 122, endPoint x: 231, endPoint y: 129, distance: 7.1
click at [231, 122] on div "Add Column" at bounding box center [440, 116] width 809 height 90
click at [231, 135] on div "Add Column" at bounding box center [440, 116] width 809 height 90
click at [272, 56] on span "Row Height" at bounding box center [267, 57] width 32 height 9
click at [276, 109] on span "Tall" at bounding box center [286, 112] width 64 height 9
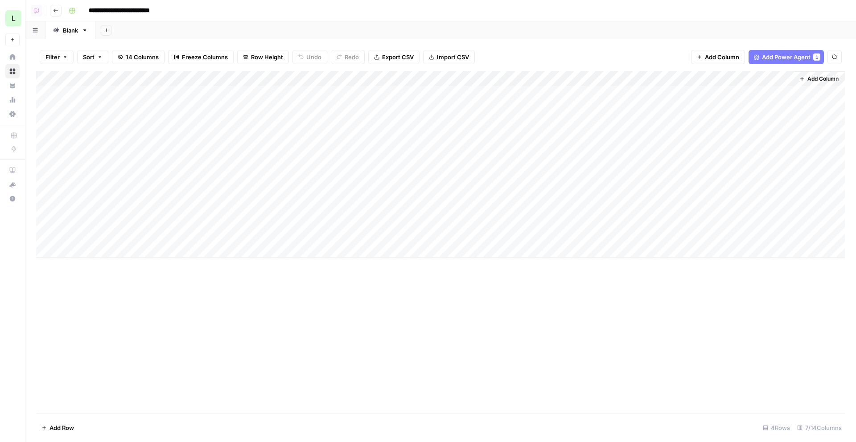
click at [224, 109] on div "Add Column" at bounding box center [440, 164] width 809 height 186
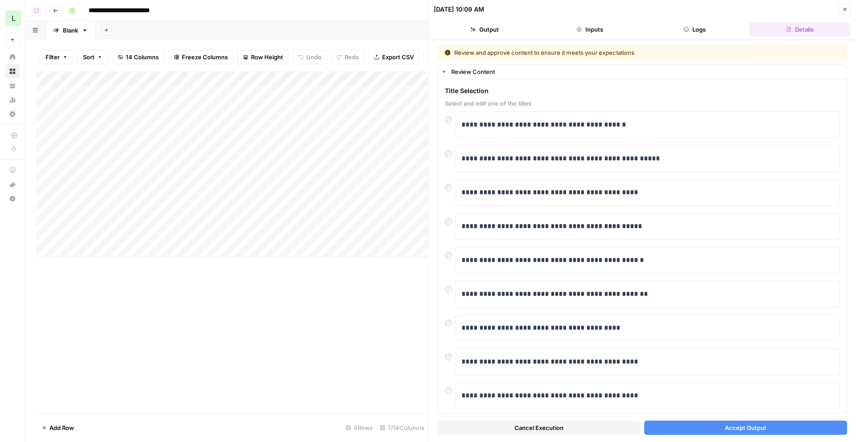
click at [772, 425] on button "Accept Output" at bounding box center [745, 428] width 203 height 14
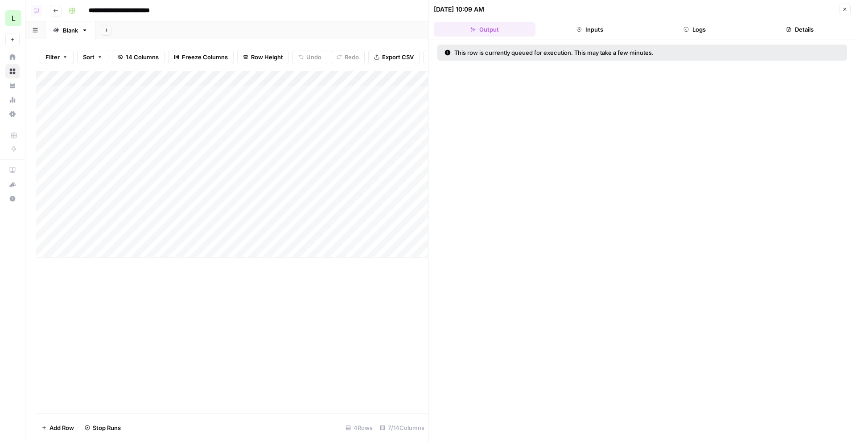
click at [255, 141] on div "Add Column" at bounding box center [232, 164] width 392 height 186
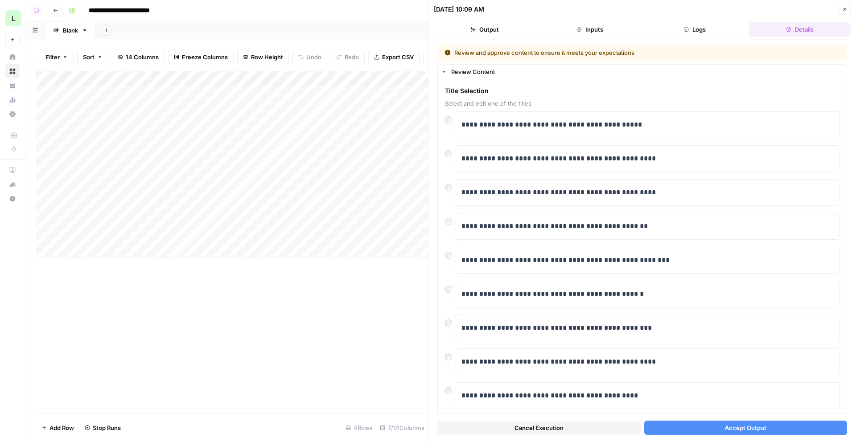
click at [724, 435] on button "Accept Output" at bounding box center [745, 428] width 203 height 14
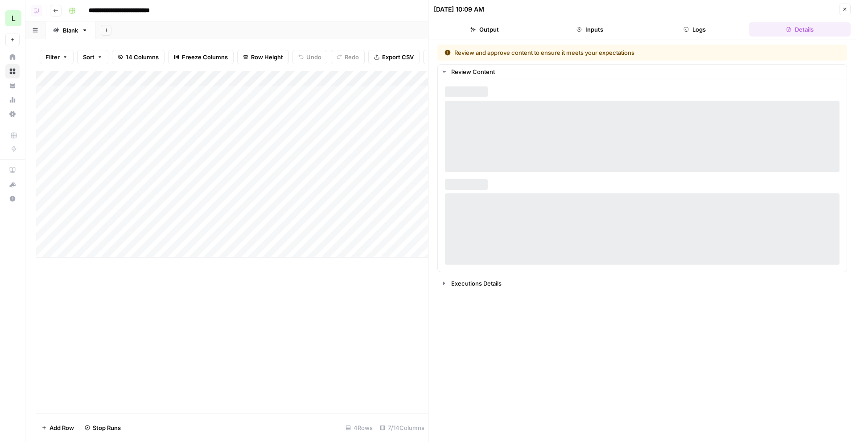
click at [203, 173] on div "Add Column" at bounding box center [232, 164] width 392 height 186
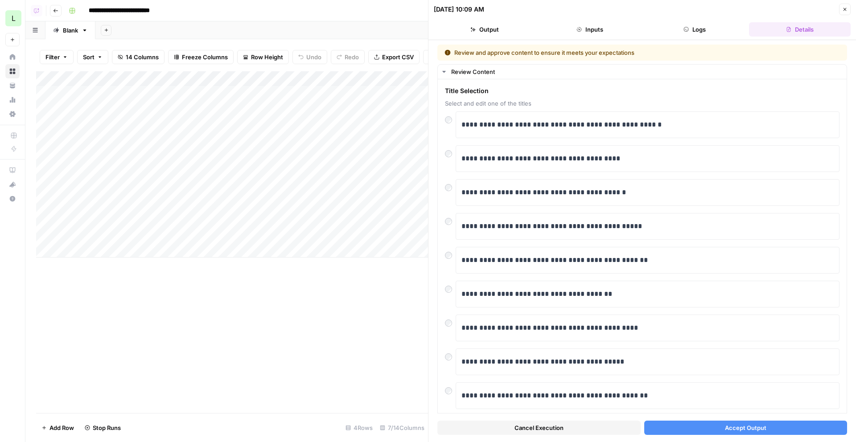
click at [832, 429] on button "Accept Output" at bounding box center [745, 428] width 203 height 14
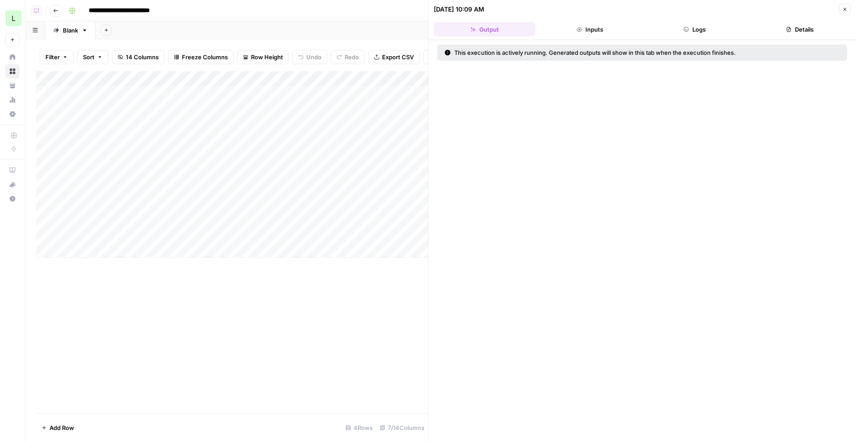
click at [811, 5] on div "08/15/25 at 10:09 AM" at bounding box center [635, 9] width 403 height 9
click at [845, 10] on icon "button" at bounding box center [844, 9] width 3 height 3
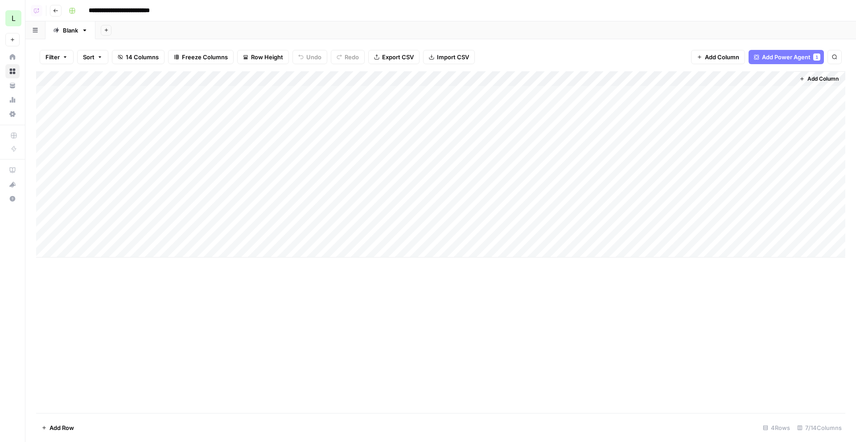
click at [58, 9] on icon "button" at bounding box center [55, 10] width 5 height 5
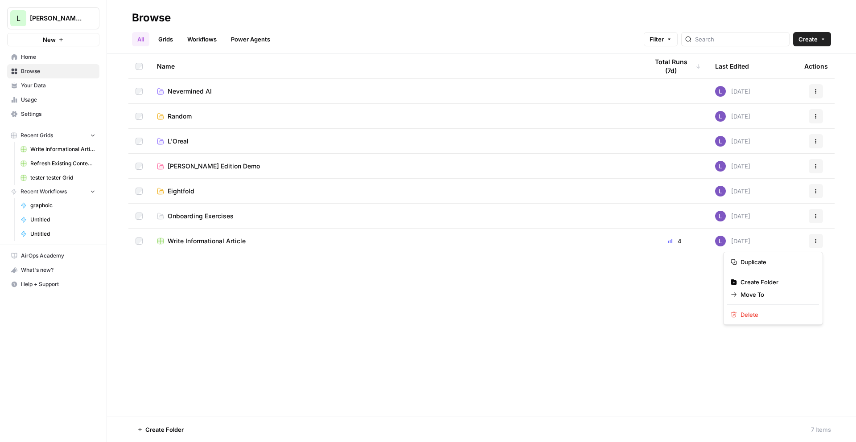
click at [815, 242] on icon "button" at bounding box center [815, 241] width 5 height 5
click at [777, 284] on span "Create Folder" at bounding box center [776, 282] width 71 height 9
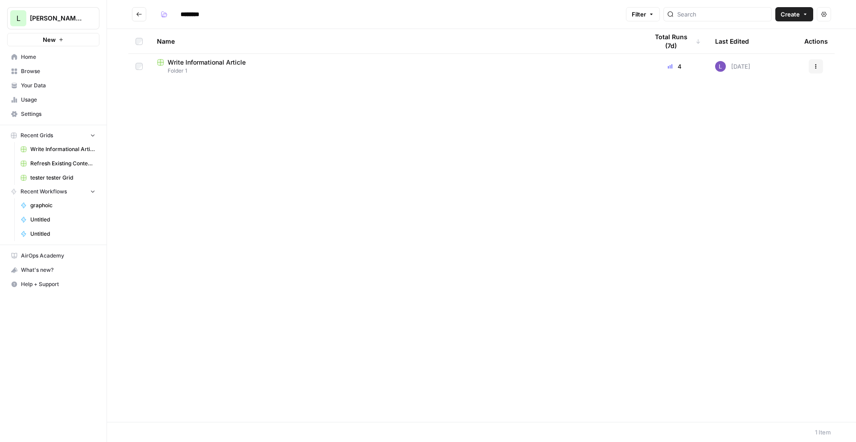
click at [811, 63] on button "Actions" at bounding box center [816, 66] width 14 height 14
click at [757, 119] on span "Move To" at bounding box center [776, 119] width 71 height 9
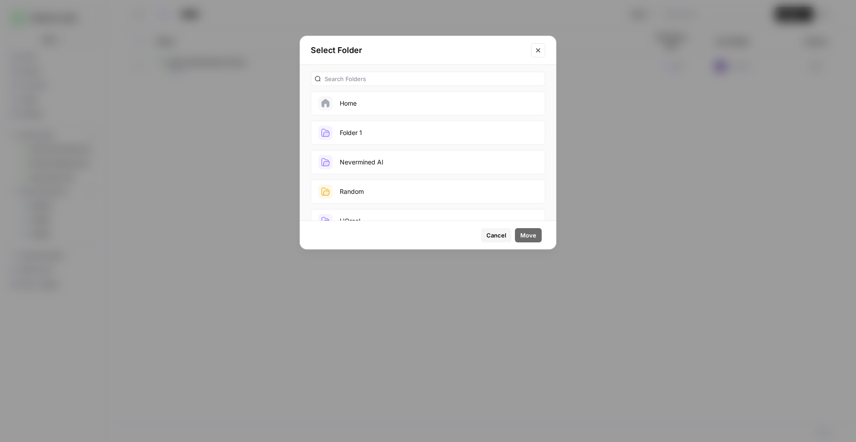
click at [371, 156] on button "Nevermined AI" at bounding box center [428, 162] width 234 height 24
click at [534, 232] on span "Move" at bounding box center [528, 235] width 16 height 9
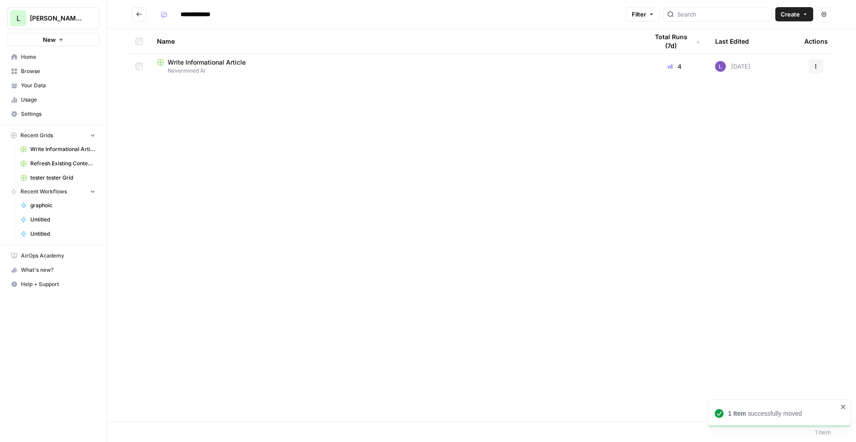
click at [136, 7] on button "Go back" at bounding box center [139, 14] width 14 height 14
type input "********"
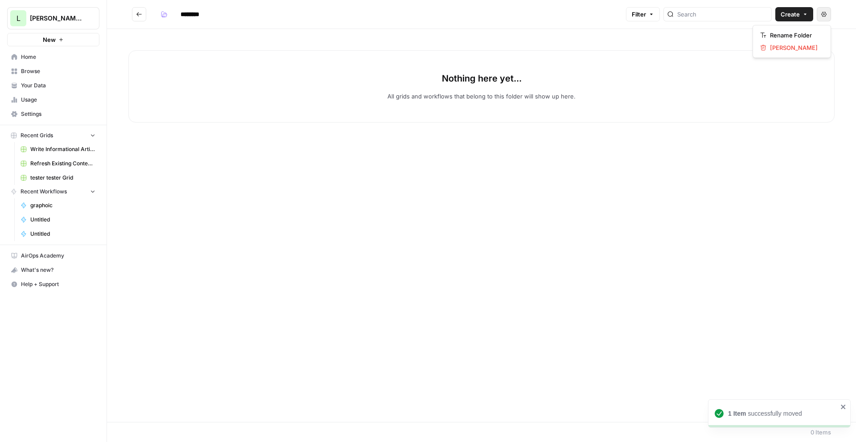
click at [826, 13] on icon "button" at bounding box center [823, 14] width 5 height 5
click at [802, 51] on span "Delete Folder" at bounding box center [795, 47] width 50 height 9
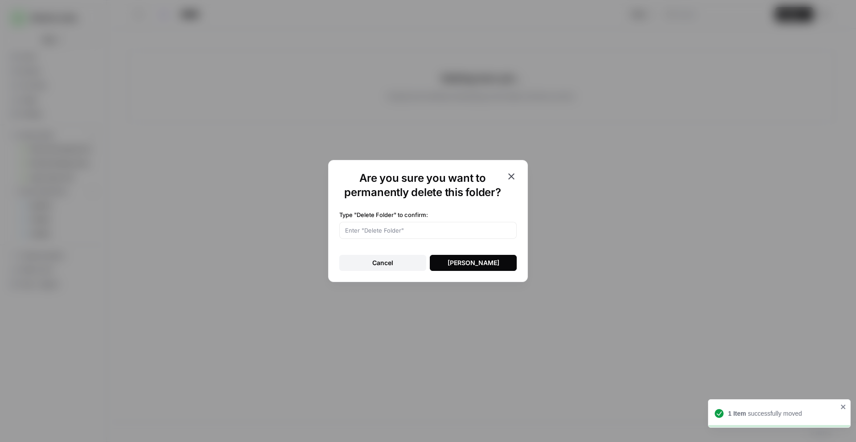
click at [497, 262] on button "Delete Folder" at bounding box center [473, 263] width 87 height 16
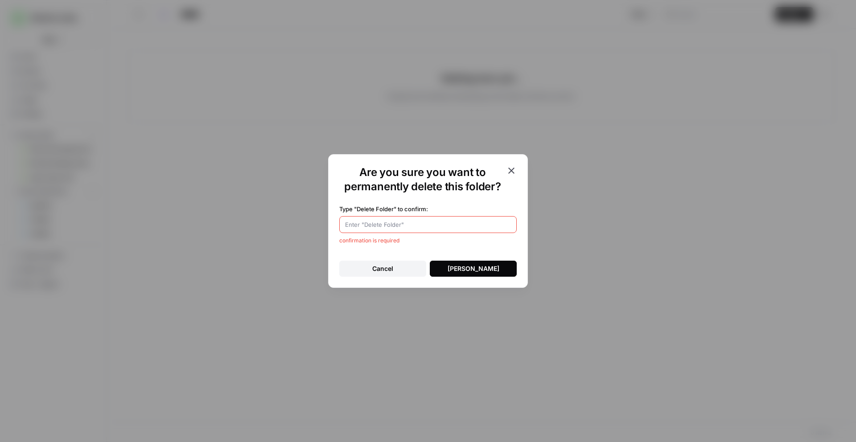
click at [391, 219] on div at bounding box center [427, 224] width 177 height 17
type input "Delete Folder"
click at [455, 260] on div "Type "Delete Folder" to confirm: Delete Folder confirmation is required Cancel …" at bounding box center [427, 236] width 177 height 79
click at [457, 263] on button "Delete Folder" at bounding box center [473, 269] width 87 height 16
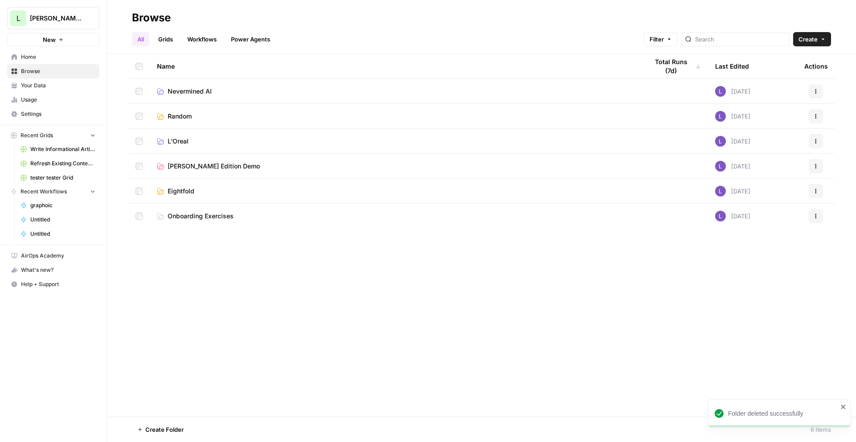
click at [186, 96] on td "Nevermined AI" at bounding box center [395, 91] width 491 height 25
click at [187, 91] on span "Nevermined AI" at bounding box center [190, 91] width 44 height 9
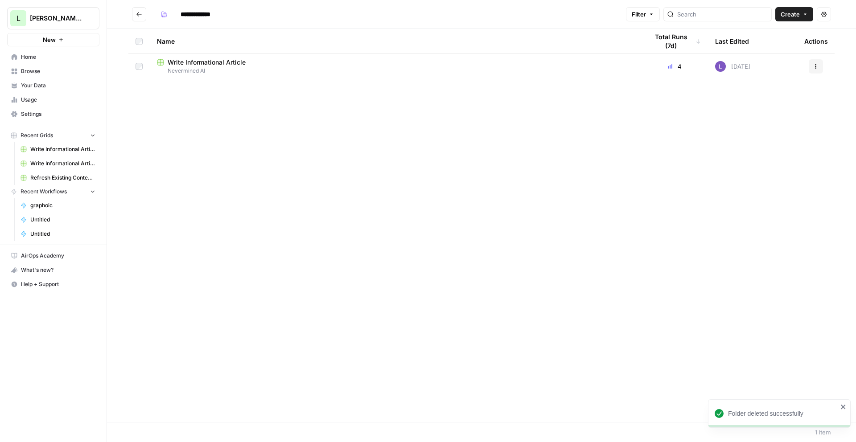
click at [209, 69] on span "Nevermined AI" at bounding box center [395, 71] width 477 height 8
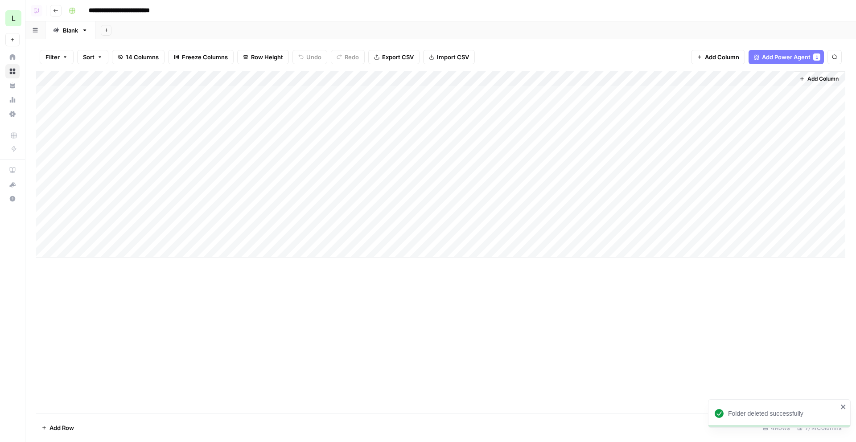
click at [823, 77] on span "Add Column" at bounding box center [822, 79] width 31 height 8
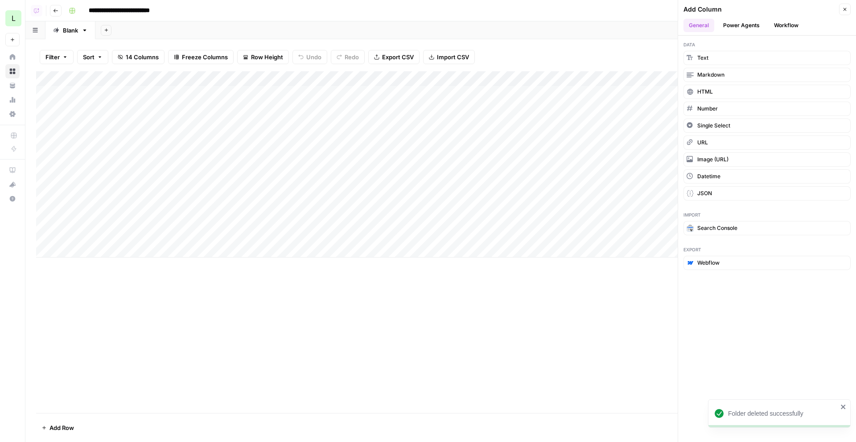
click at [757, 22] on button "Power Agents" at bounding box center [741, 25] width 47 height 13
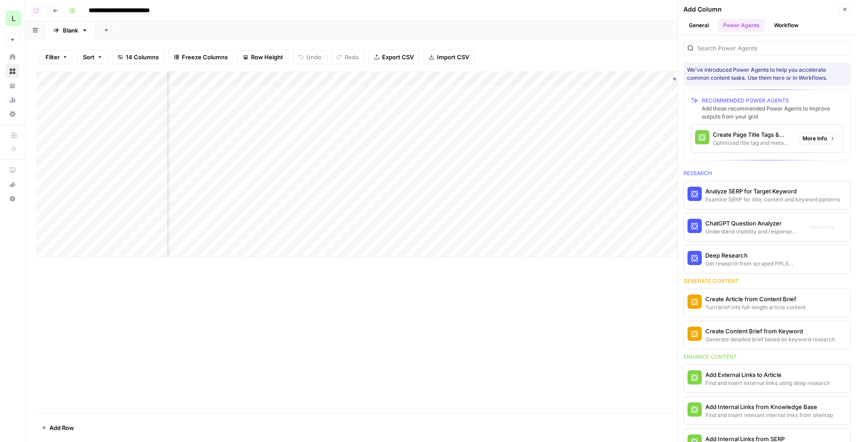
scroll to position [184, 0]
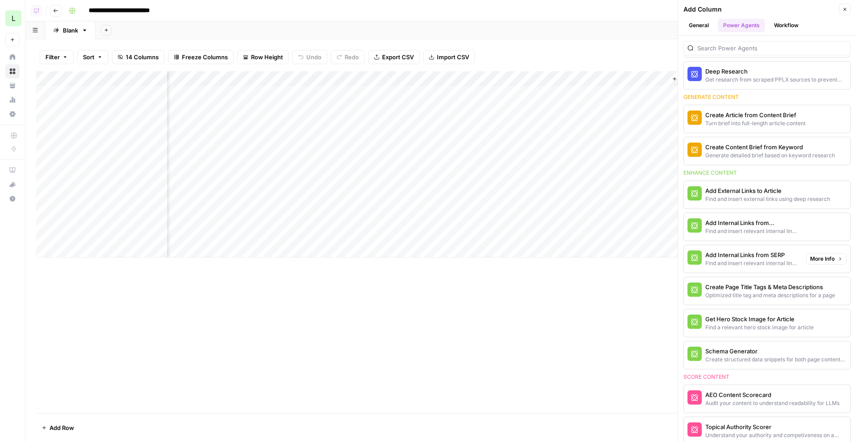
click at [767, 227] on div "Find and insert relevant internal links from sitemap" at bounding box center [752, 231] width 94 height 8
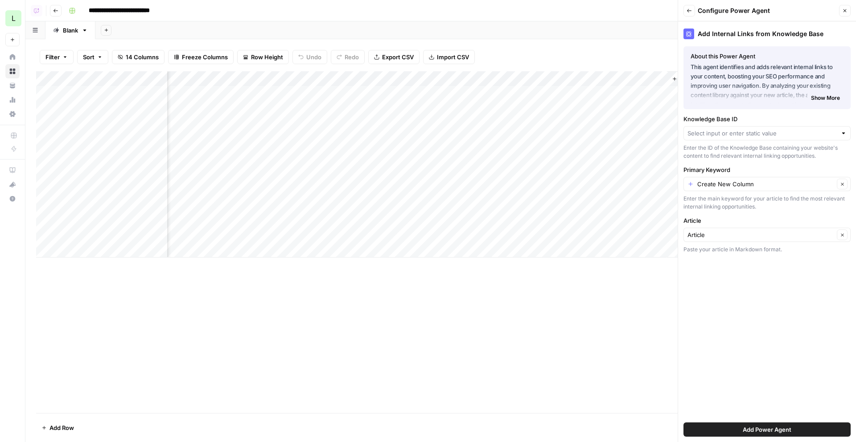
click at [56, 9] on icon "button" at bounding box center [55, 10] width 5 height 5
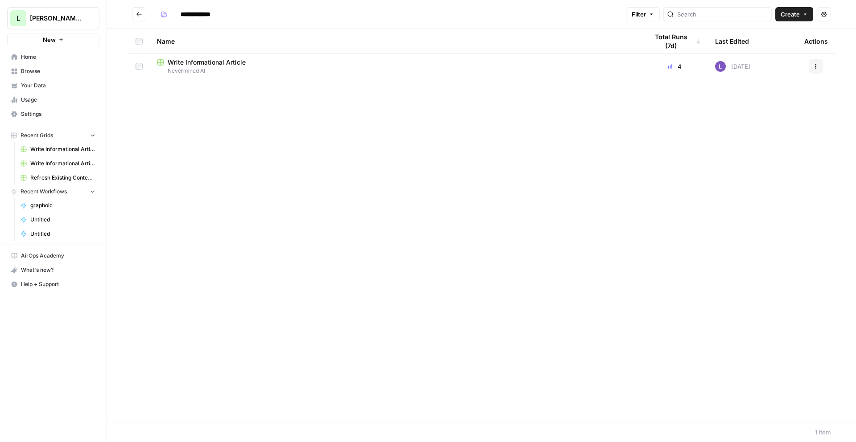
click at [38, 88] on span "Your Data" at bounding box center [58, 86] width 74 height 8
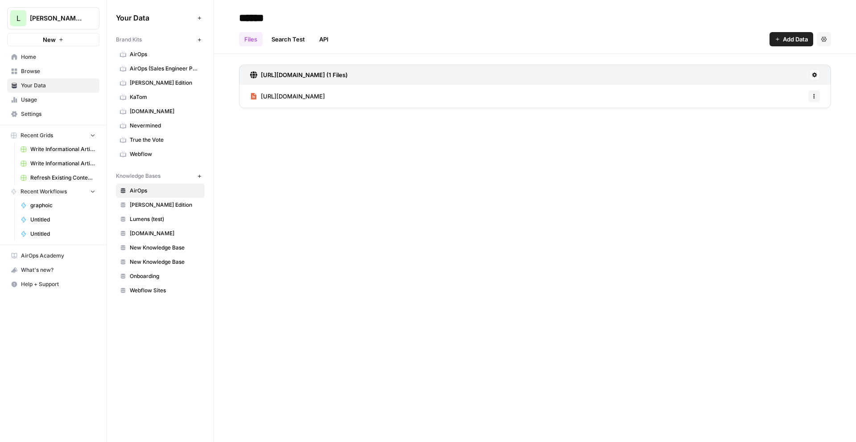
click at [200, 174] on icon "button" at bounding box center [199, 176] width 5 height 5
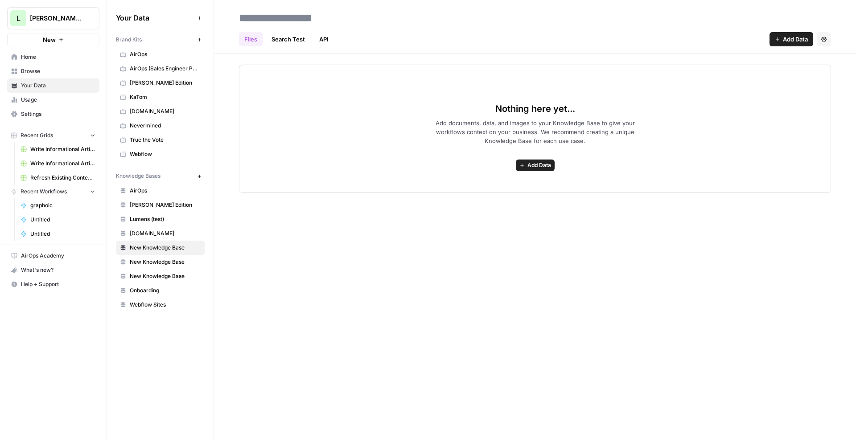
click at [784, 39] on span "Add Data" at bounding box center [795, 39] width 25 height 9
click at [741, 72] on span "Web Scrape" at bounding box center [761, 72] width 81 height 9
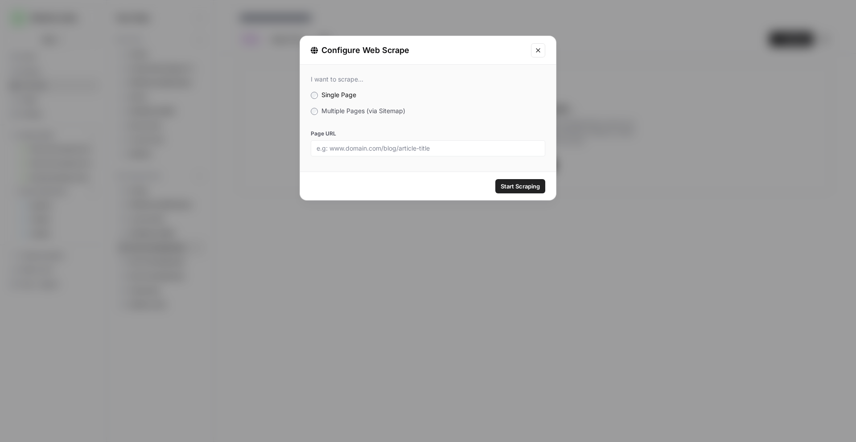
click at [362, 109] on span "Multiple Pages (via Sitemap)" at bounding box center [363, 111] width 84 height 8
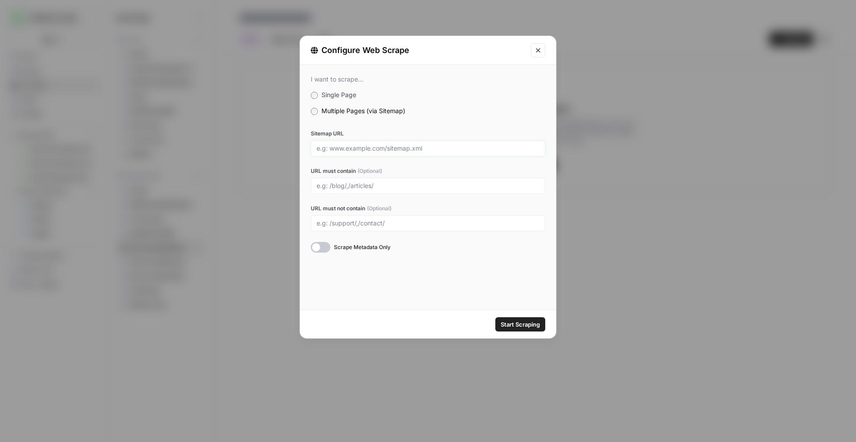
click at [364, 145] on input "Sitemap URL" at bounding box center [428, 148] width 223 height 8
paste input "https://docs.nevermined.app/"
type input "https://docs.nevermined.app/sitemap.xml"
click at [528, 326] on span "Start Scraping" at bounding box center [520, 324] width 39 height 9
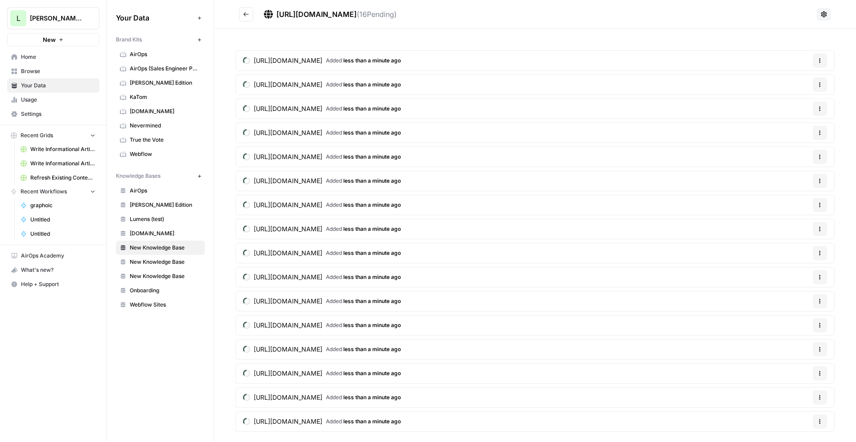
click at [244, 14] on icon "Go back" at bounding box center [245, 14] width 5 height 4
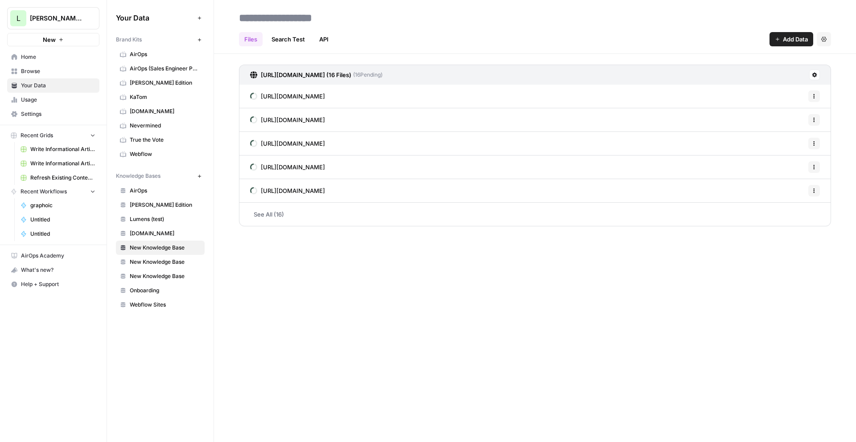
click at [295, 15] on input at bounding box center [306, 18] width 143 height 18
type input "**********"
click at [282, 214] on link "See All (16)" at bounding box center [535, 214] width 592 height 23
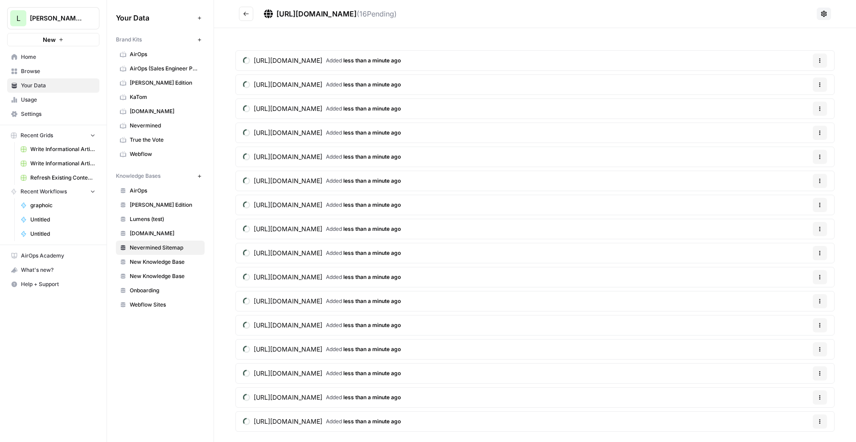
scroll to position [15, 0]
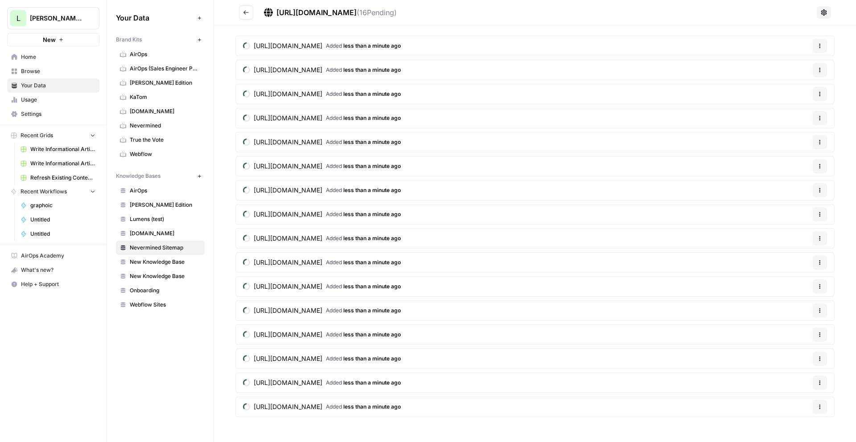
click at [32, 69] on span "Browse" at bounding box center [58, 71] width 74 height 8
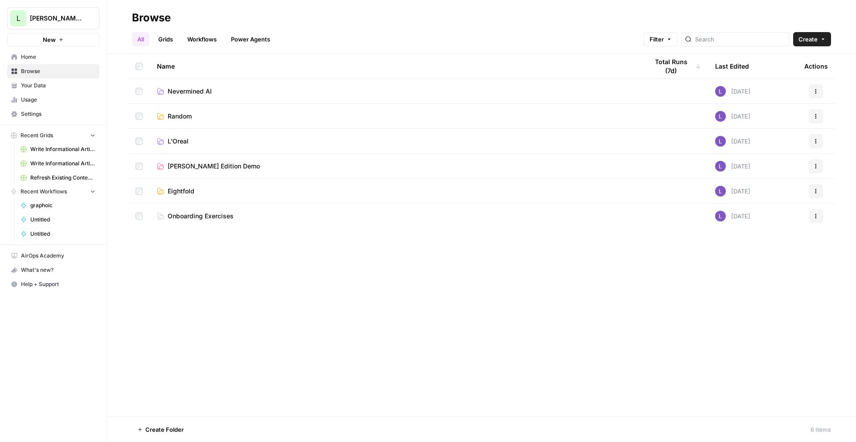
click at [190, 94] on span "Nevermined AI" at bounding box center [190, 91] width 44 height 9
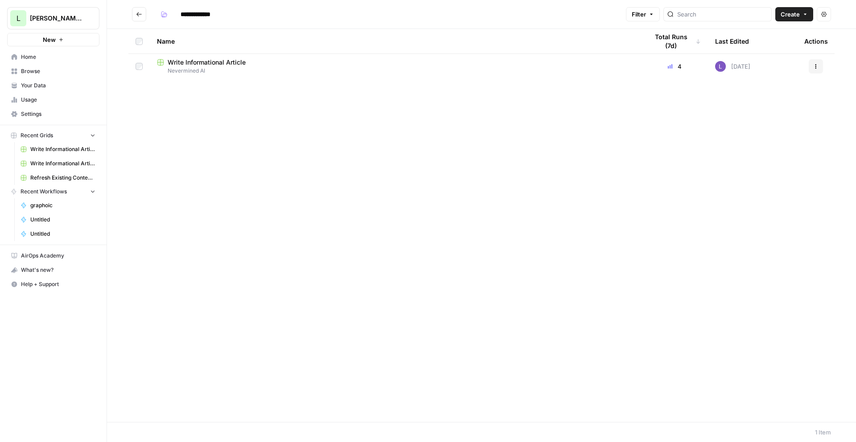
click at [200, 65] on span "Write Informational Article" at bounding box center [207, 62] width 78 height 9
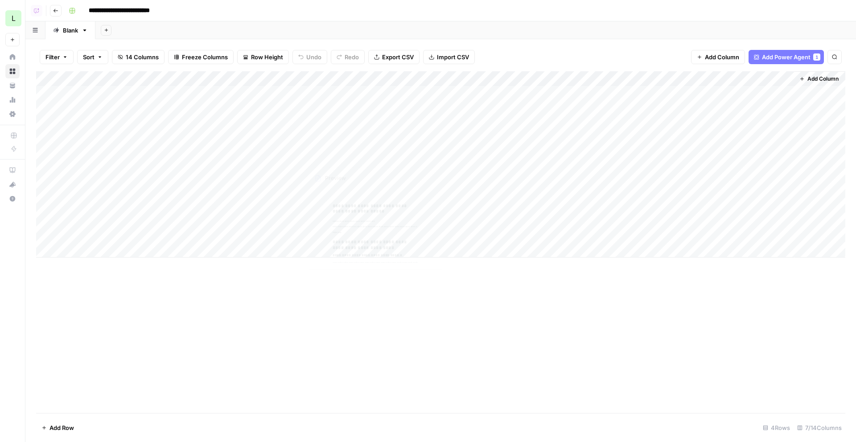
click at [457, 144] on div "Add Column" at bounding box center [440, 164] width 809 height 186
click at [448, 171] on div "Add Column" at bounding box center [440, 164] width 809 height 186
click at [809, 78] on span "Add Column" at bounding box center [822, 79] width 31 height 8
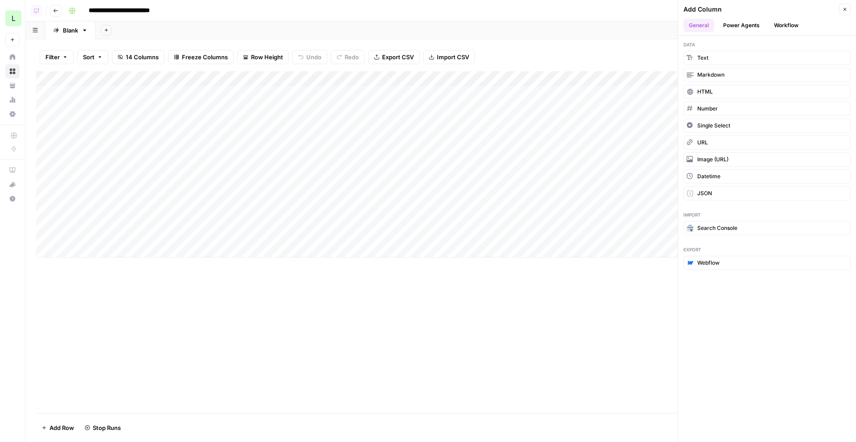
click at [760, 27] on button "Power Agents" at bounding box center [741, 25] width 47 height 13
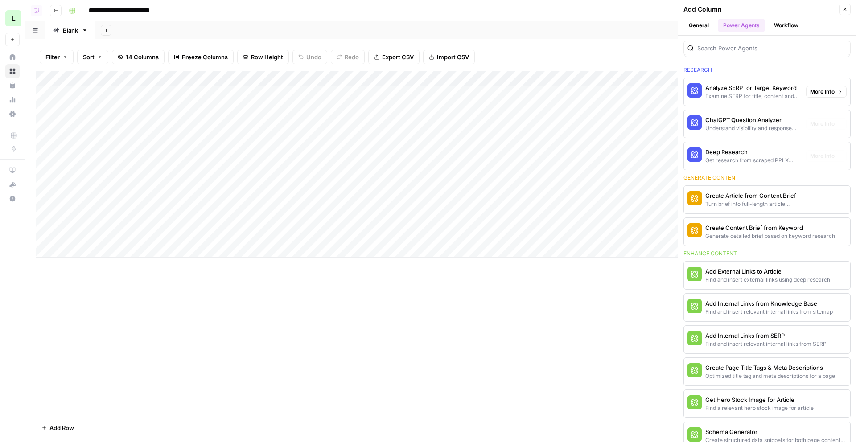
scroll to position [167, 0]
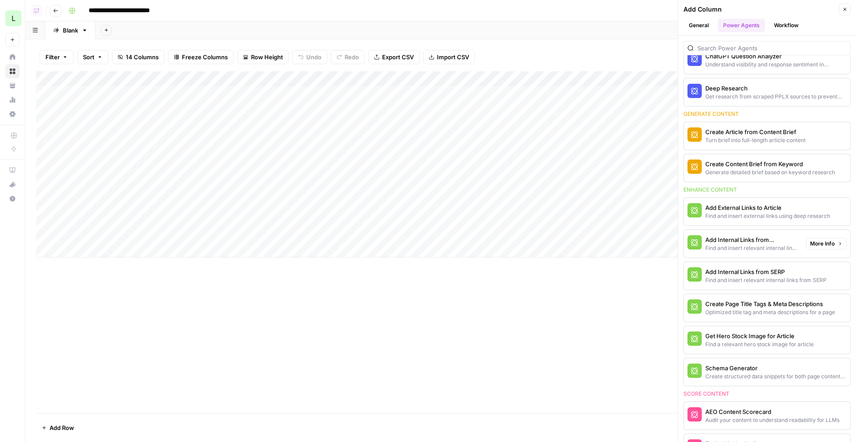
click at [767, 254] on button "Add Internal Links from Knowledge Base Find and insert relevant internal links …" at bounding box center [743, 244] width 119 height 28
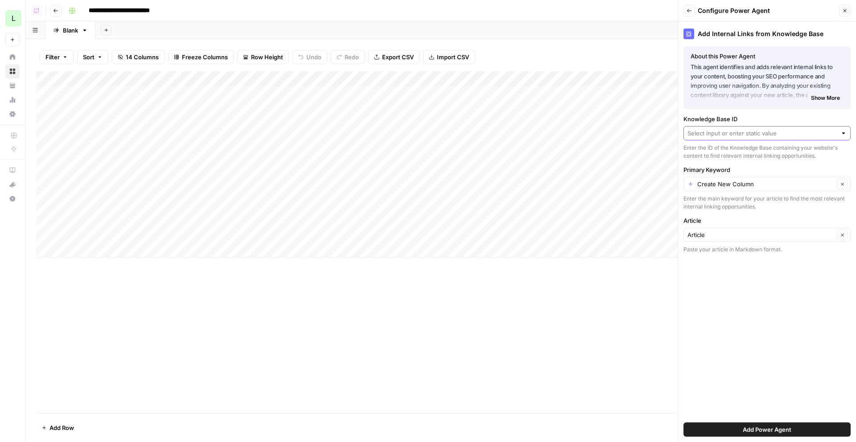
click at [742, 136] on input "Knowledge Base ID" at bounding box center [761, 133] width 149 height 9
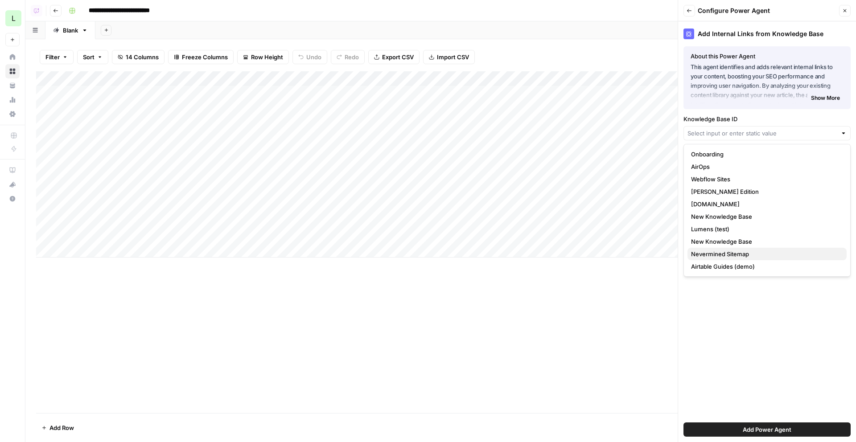
click at [763, 251] on span "Nevermined Sitemap" at bounding box center [765, 254] width 148 height 9
type input "Nevermined Sitemap"
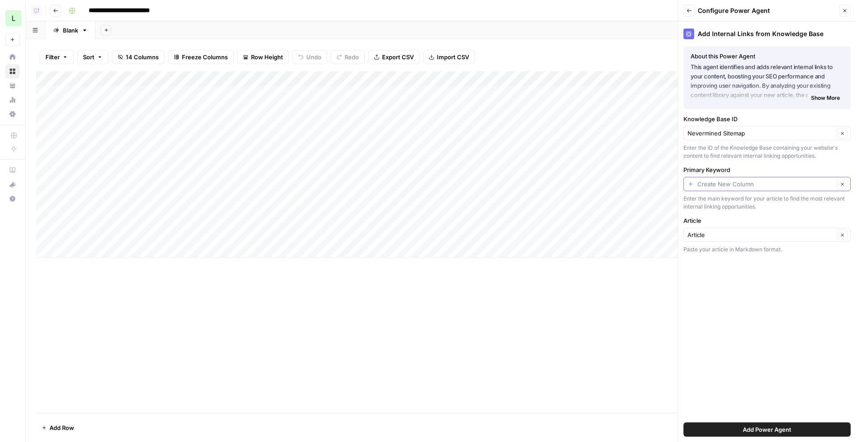
click at [756, 184] on input "Primary Keyword" at bounding box center [765, 184] width 137 height 9
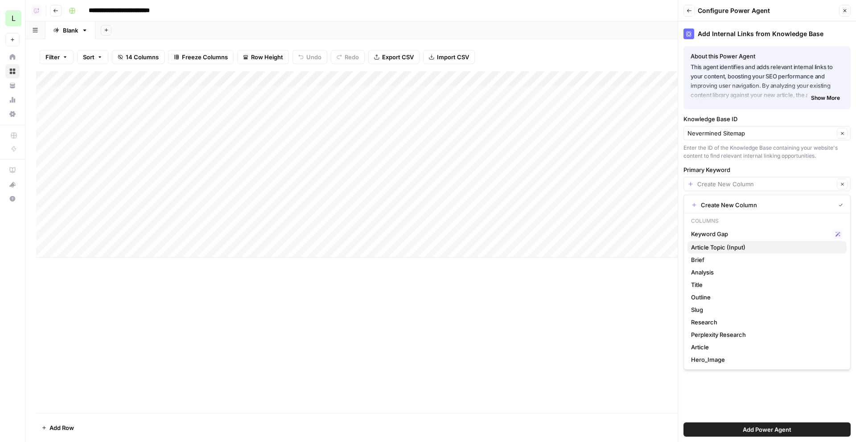
click at [753, 247] on span "Article Topic (Input)" at bounding box center [765, 247] width 148 height 9
type input "Article Topic (Input)"
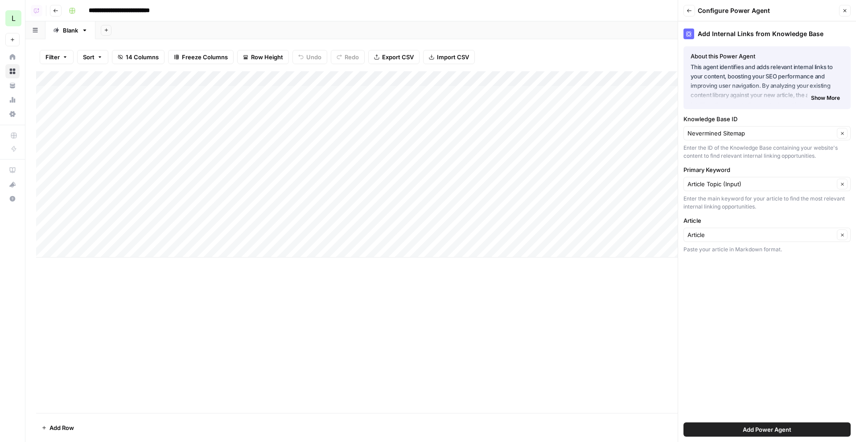
click at [787, 431] on span "Add Power Agent" at bounding box center [767, 429] width 49 height 9
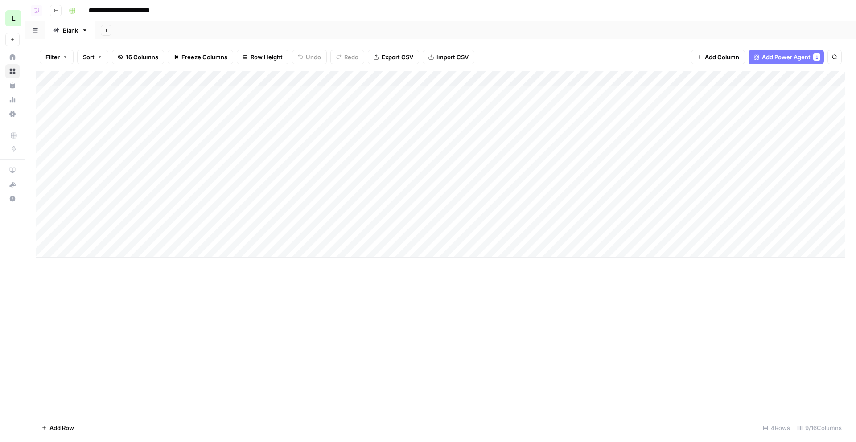
scroll to position [0, 0]
click at [375, 128] on div "Add Column" at bounding box center [440, 164] width 809 height 186
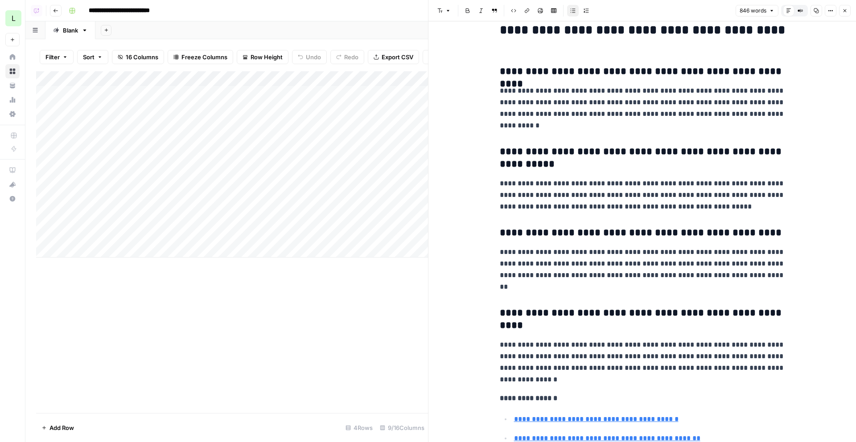
scroll to position [2328, 0]
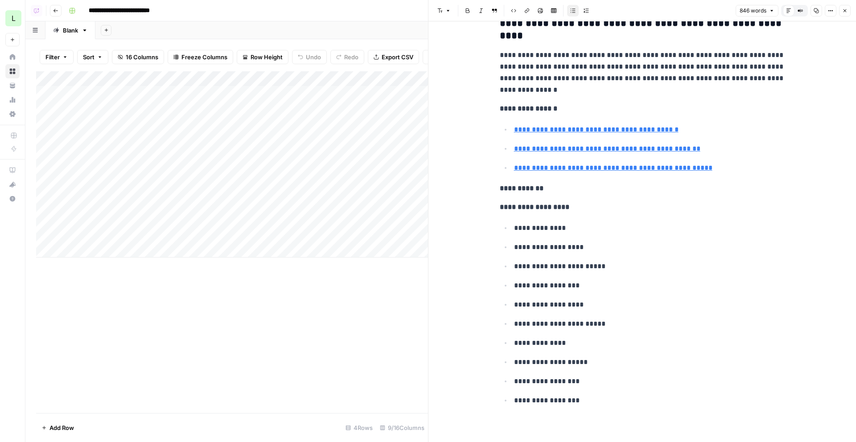
click at [845, 11] on icon "button" at bounding box center [844, 10] width 3 height 3
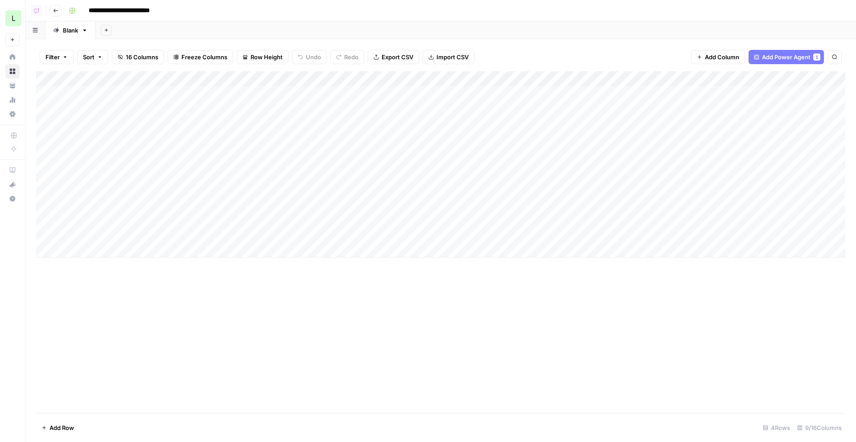
click at [59, 12] on button "Go back" at bounding box center [56, 11] width 12 height 12
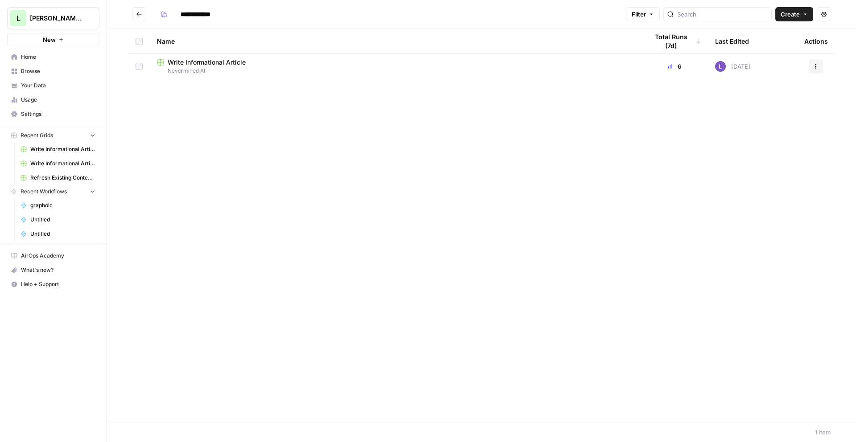
click at [140, 16] on icon "Go back" at bounding box center [139, 14] width 6 height 6
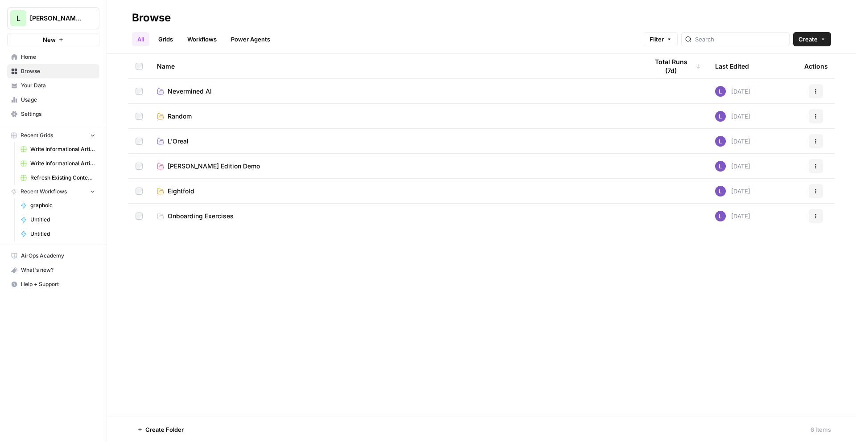
click at [165, 44] on link "Grids" at bounding box center [165, 39] width 25 height 14
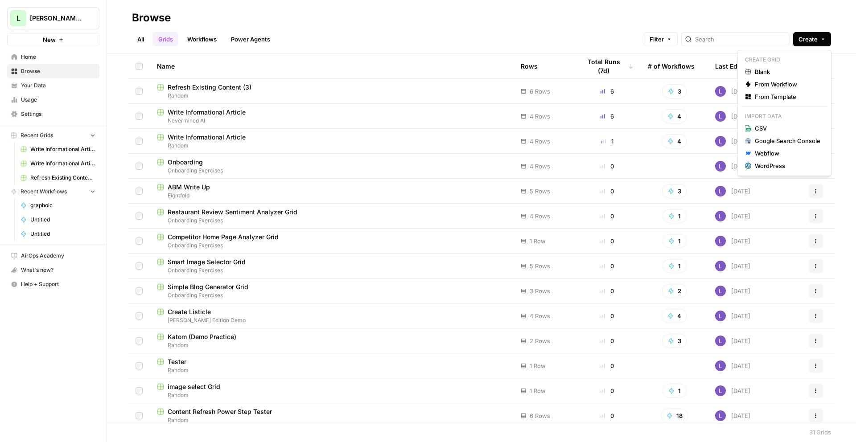
click at [801, 41] on span "Create" at bounding box center [807, 39] width 19 height 9
click at [795, 94] on span "From Template" at bounding box center [788, 96] width 66 height 9
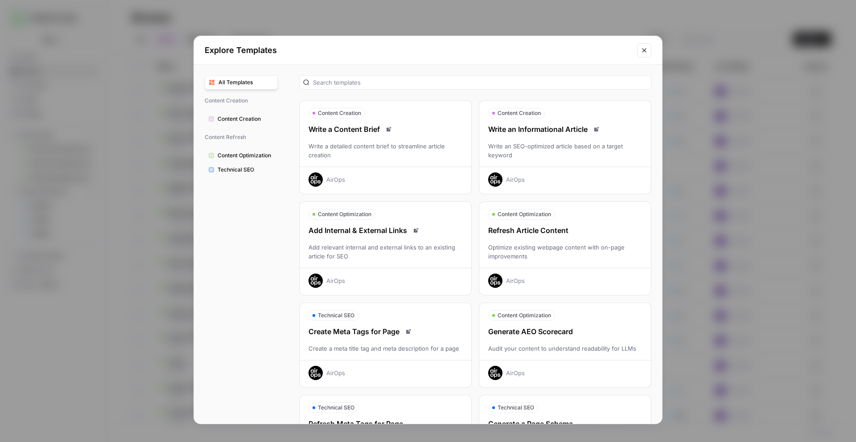
click at [552, 247] on div "Optimize existing webpage content with on-page improvements" at bounding box center [565, 252] width 172 height 18
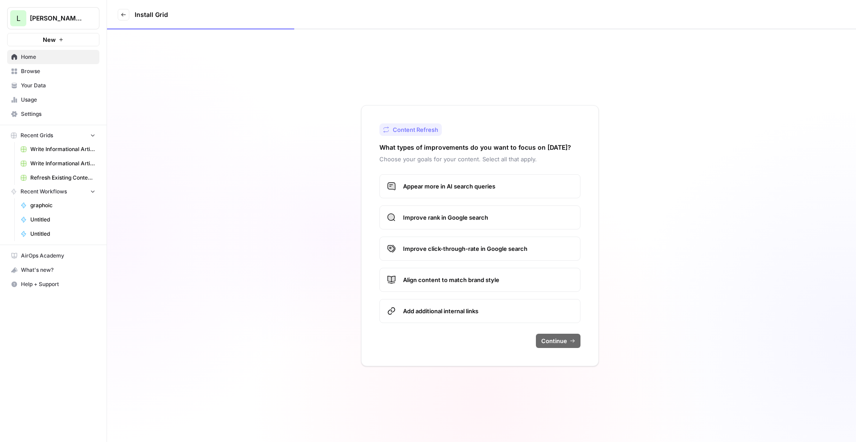
click at [424, 189] on span "Appear more in AI search queries" at bounding box center [488, 186] width 170 height 9
click at [568, 342] on button "Continue" at bounding box center [558, 341] width 45 height 14
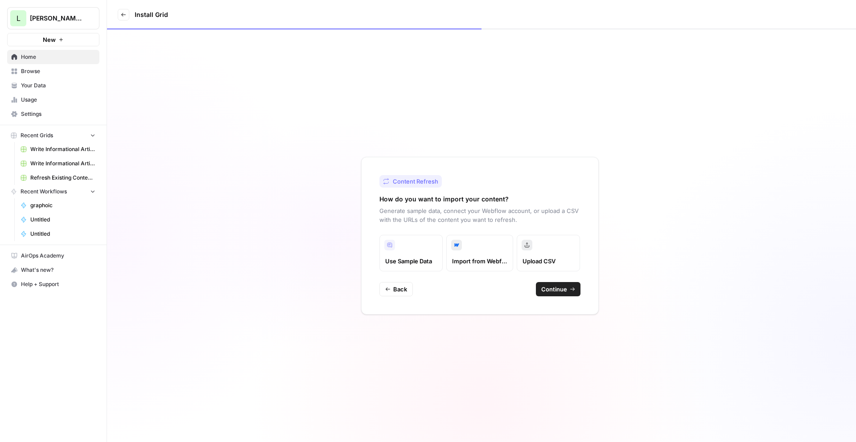
click at [559, 286] on span "Continue" at bounding box center [554, 289] width 26 height 9
click at [386, 290] on icon "button" at bounding box center [387, 289] width 5 height 5
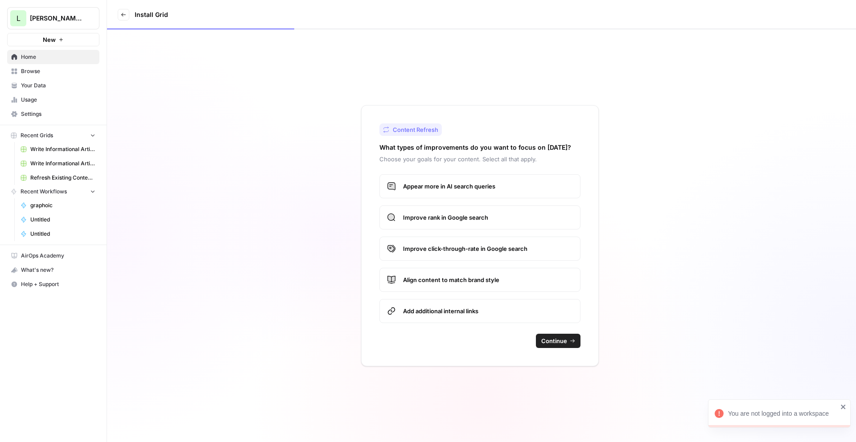
click at [843, 407] on icon "close" at bounding box center [843, 407] width 4 height 4
click at [123, 16] on icon at bounding box center [123, 14] width 5 height 5
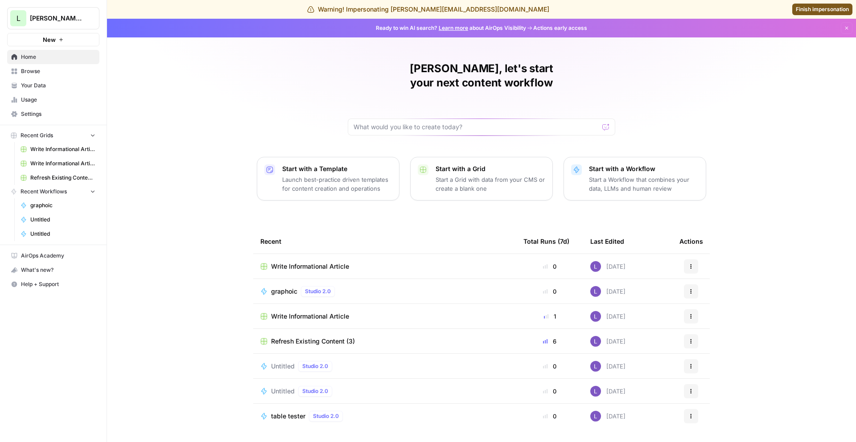
click at [49, 72] on span "Browse" at bounding box center [58, 71] width 74 height 8
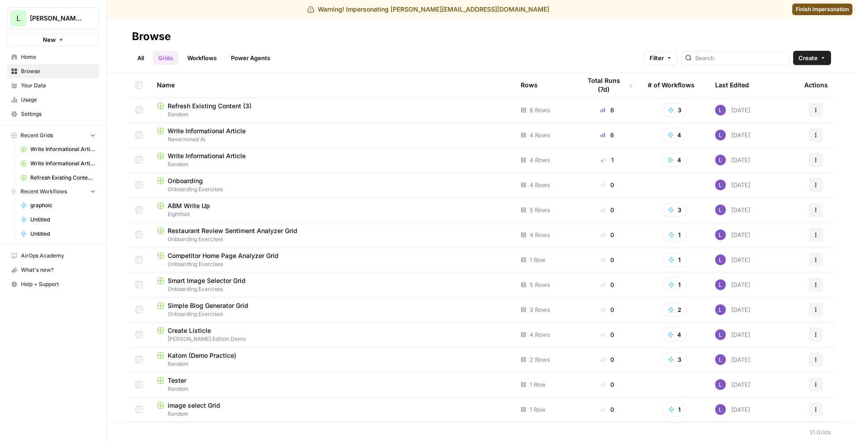
click at [139, 52] on link "All" at bounding box center [140, 58] width 17 height 14
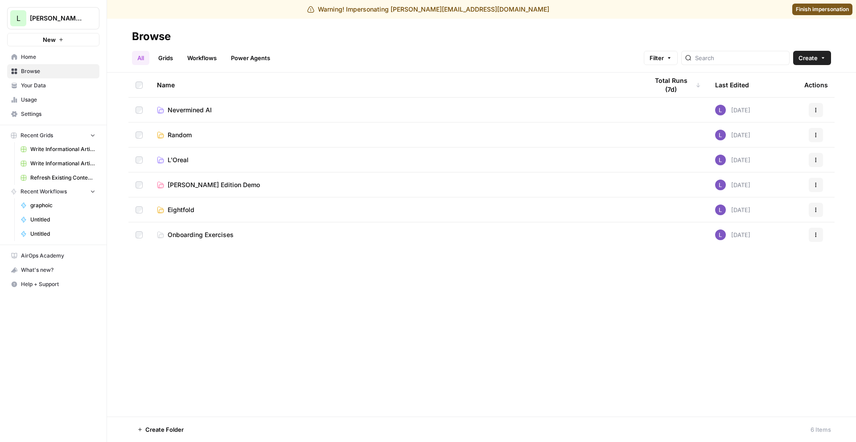
click at [196, 114] on span "Nevermined AI" at bounding box center [190, 110] width 44 height 9
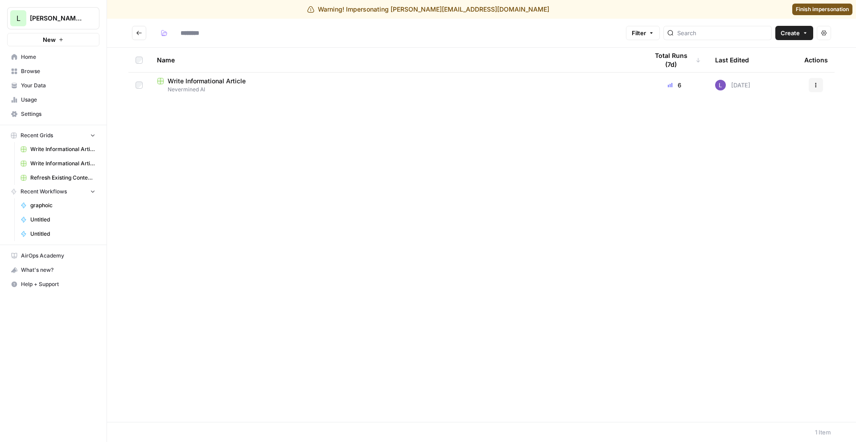
click at [214, 80] on span "Write Informational Article" at bounding box center [207, 81] width 78 height 9
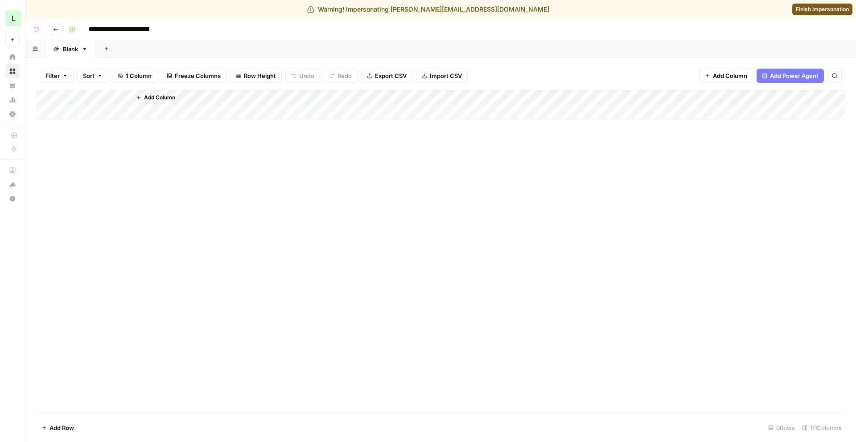
click at [803, 11] on span "Finish impersonation" at bounding box center [822, 9] width 53 height 8
